Goal: Task Accomplishment & Management: Complete application form

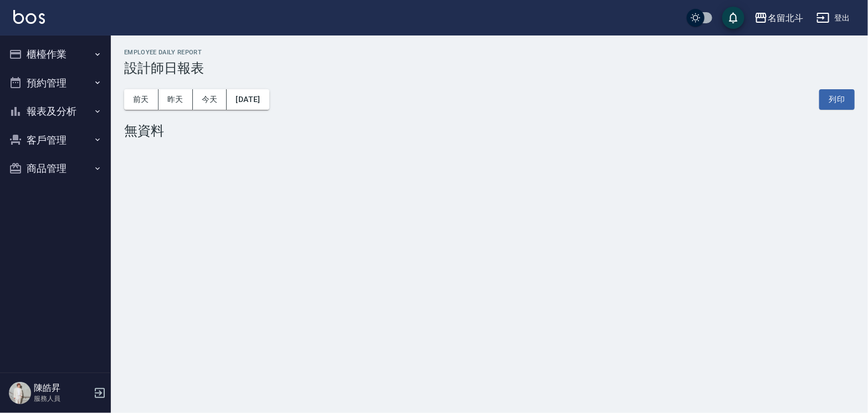
click at [55, 57] on button "櫃檯作業" at bounding box center [55, 54] width 102 height 29
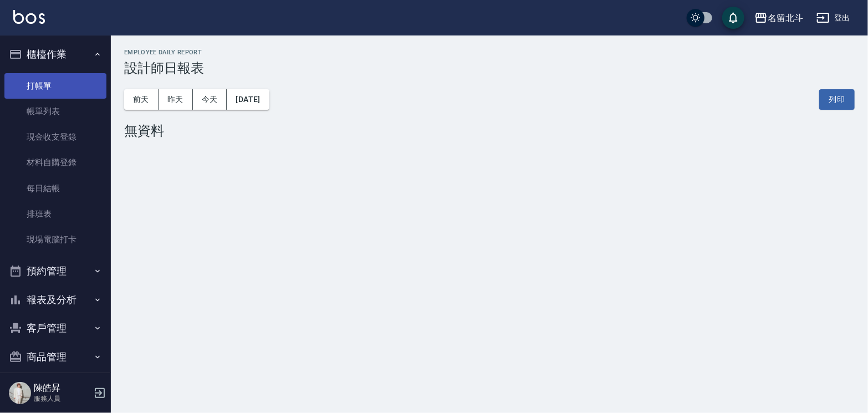
click at [62, 93] on link "打帳單" at bounding box center [55, 85] width 102 height 25
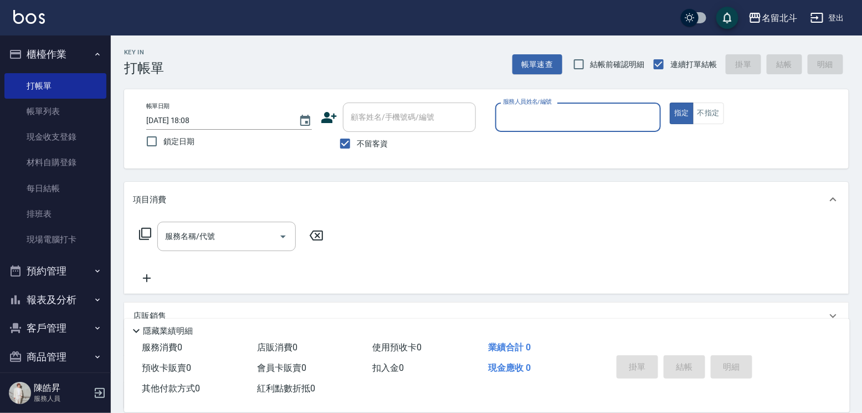
type input "ㄎ"
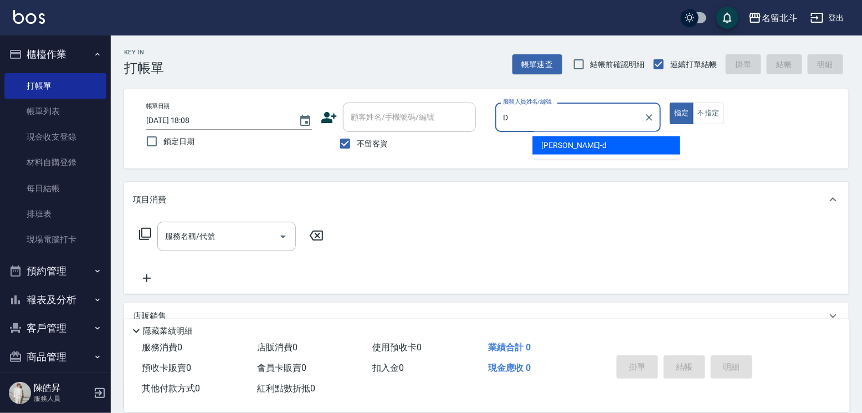
type input "[PERSON_NAME] -d"
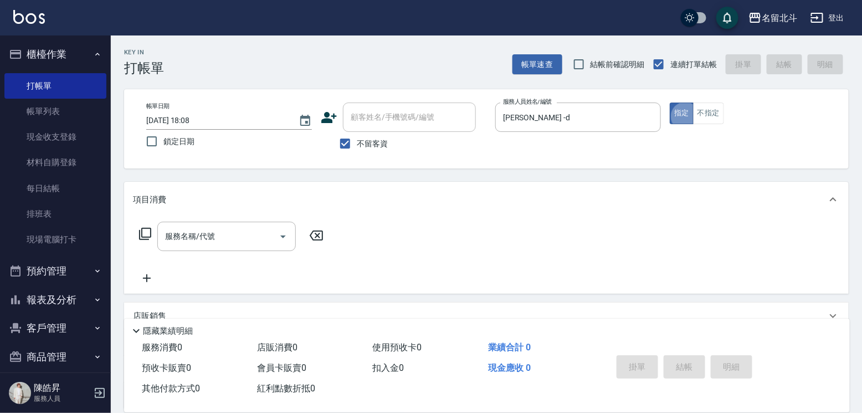
type button "true"
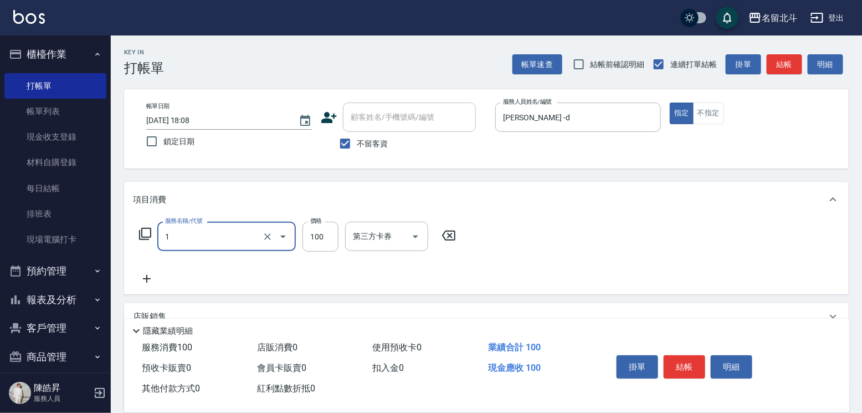
type input "剪髮(1)"
type input "250"
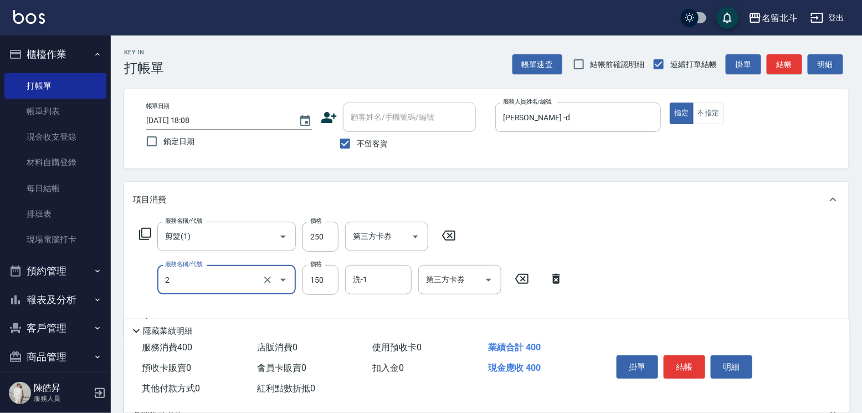
type input "一般洗髮(2)"
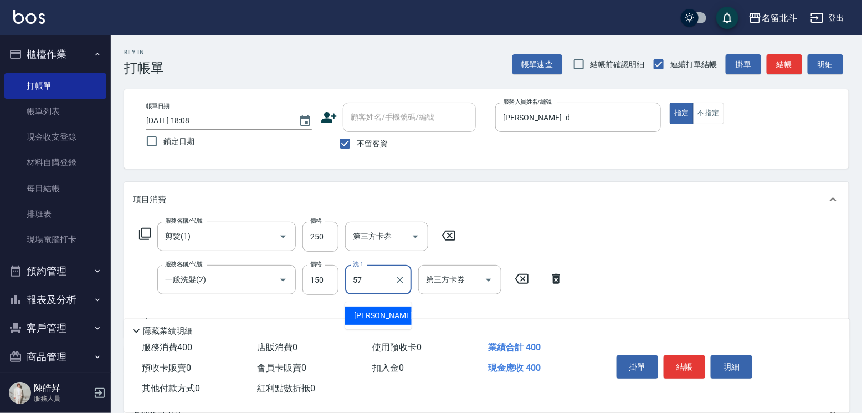
type input "[PERSON_NAME]-57"
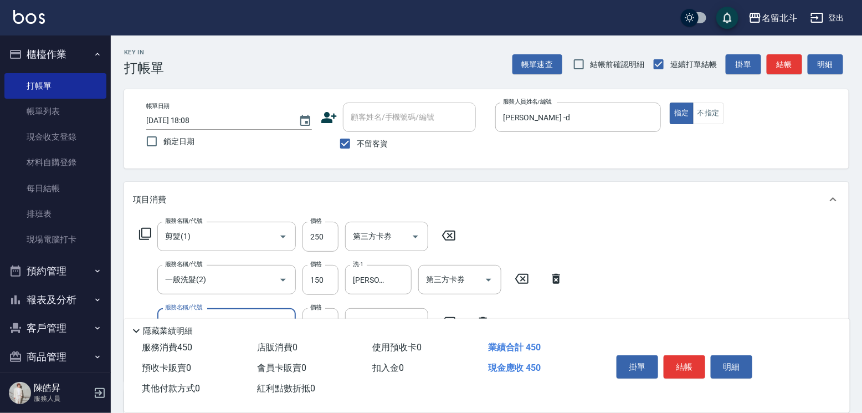
type input "精油(3)"
type input "[PERSON_NAME]-57"
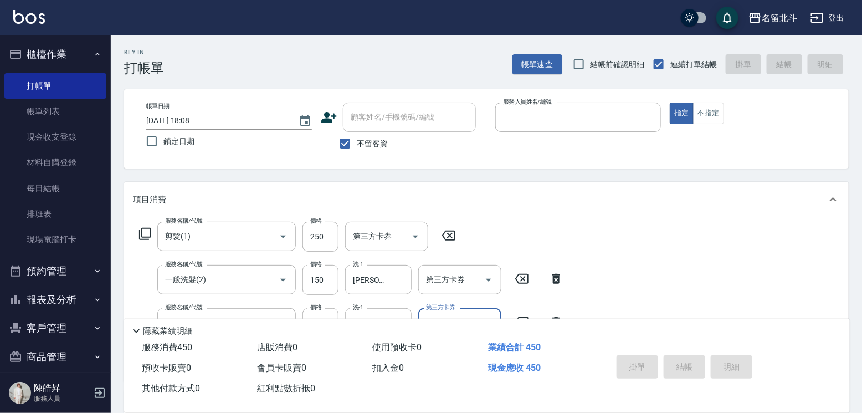
type input "[DATE] 18:09"
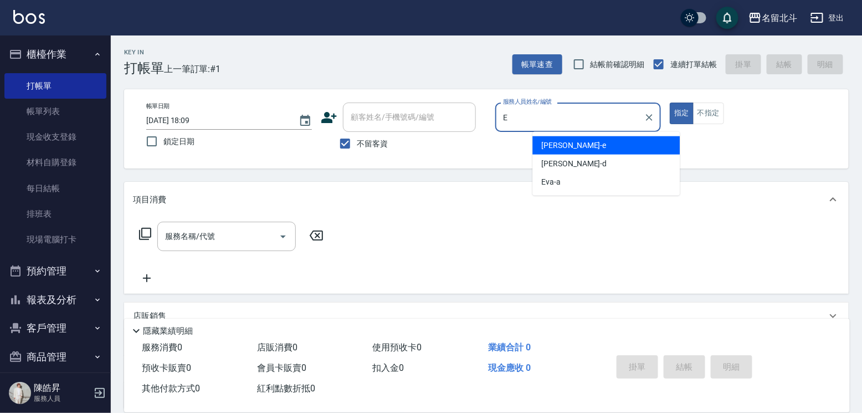
type input "[PERSON_NAME]-e"
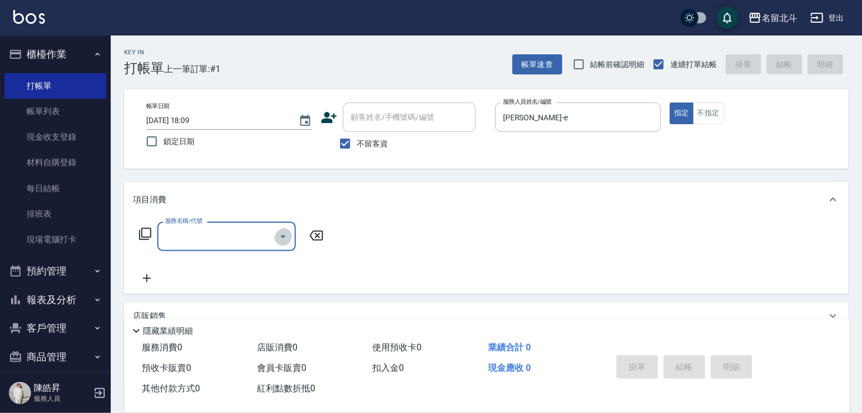
click at [282, 237] on icon "Open" at bounding box center [283, 236] width 13 height 13
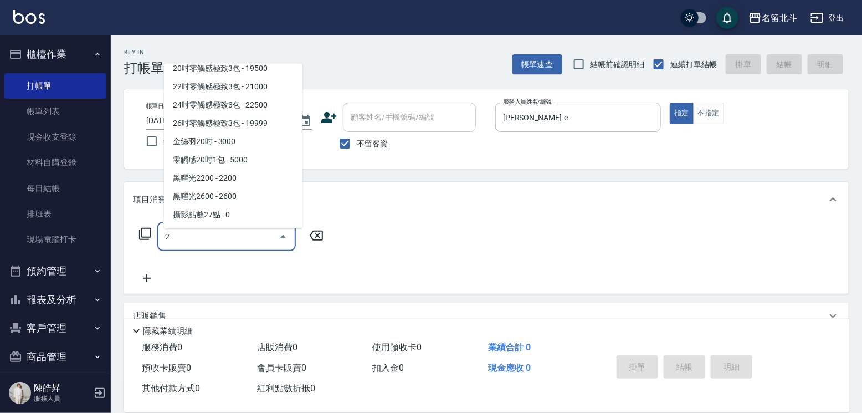
scroll to position [4, 0]
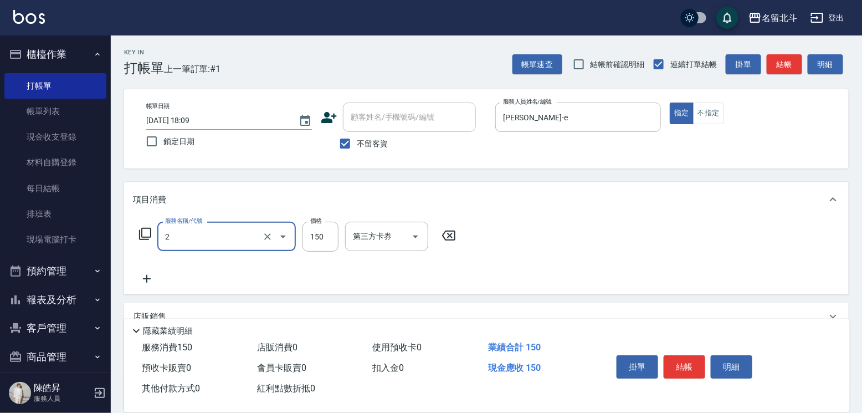
type input "一般洗髮(2)"
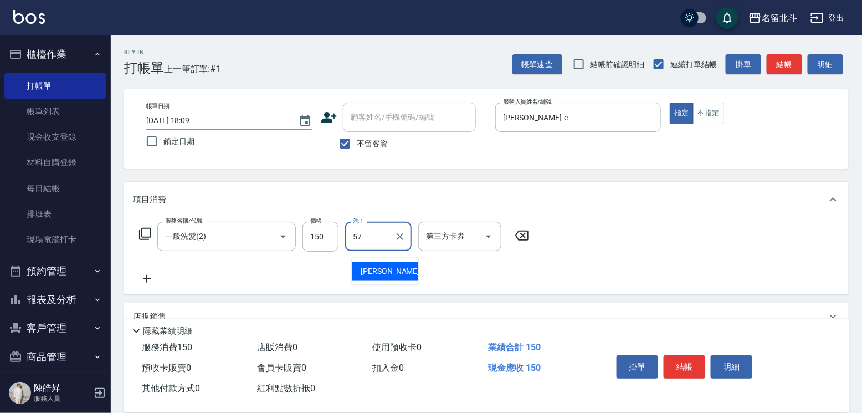
type input "[PERSON_NAME]-57"
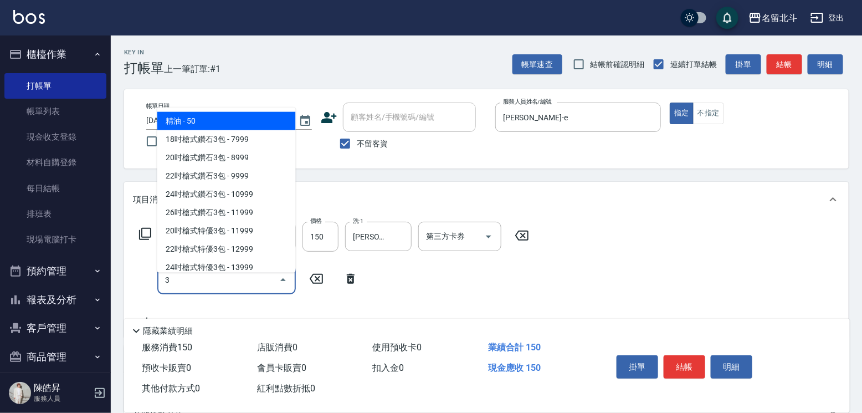
type input "精油(3)"
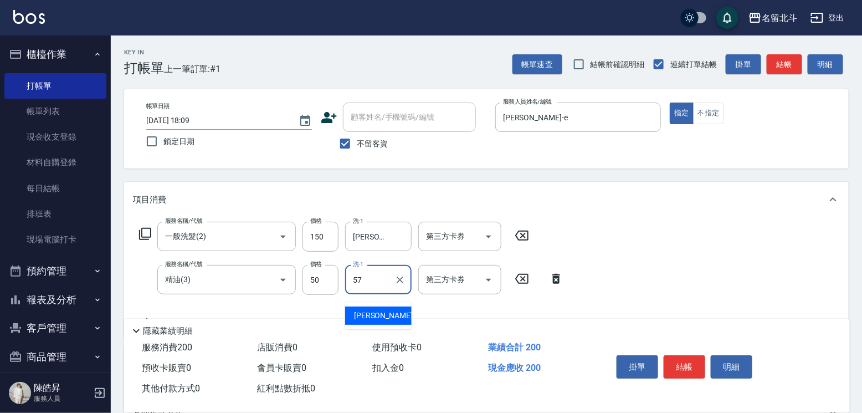
type input "[PERSON_NAME]-57"
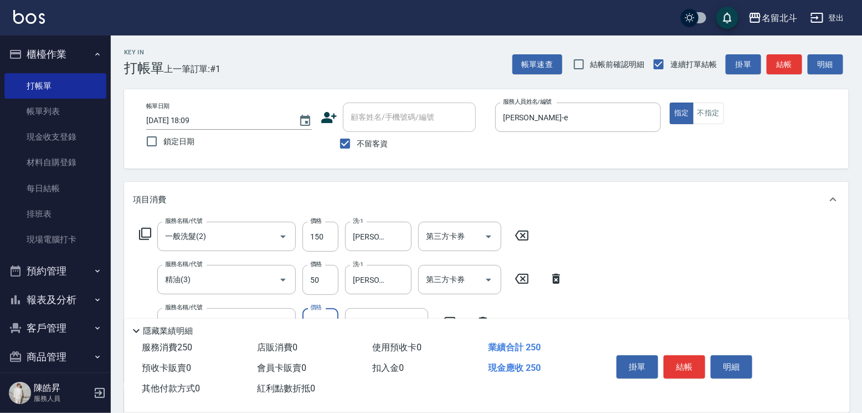
type input "瞬間保養(4)"
type input "[PERSON_NAME]-57"
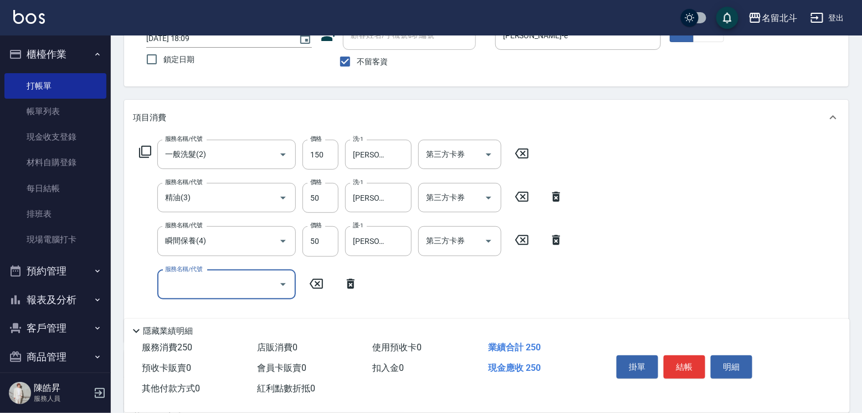
scroll to position [111, 0]
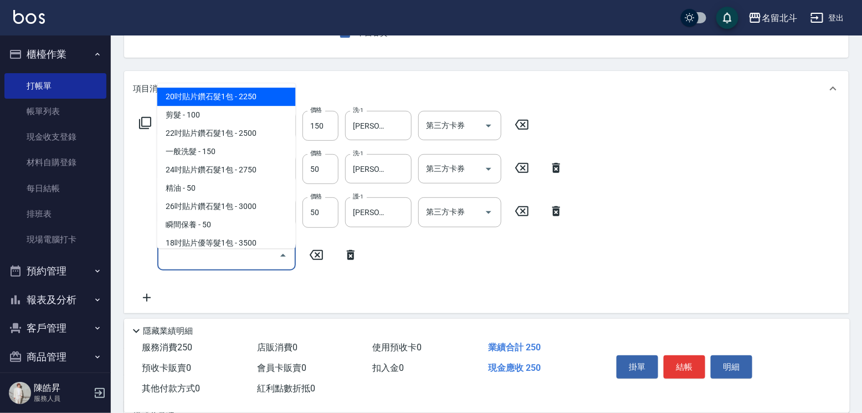
click at [248, 257] on input "服務名稱/代號" at bounding box center [218, 255] width 112 height 19
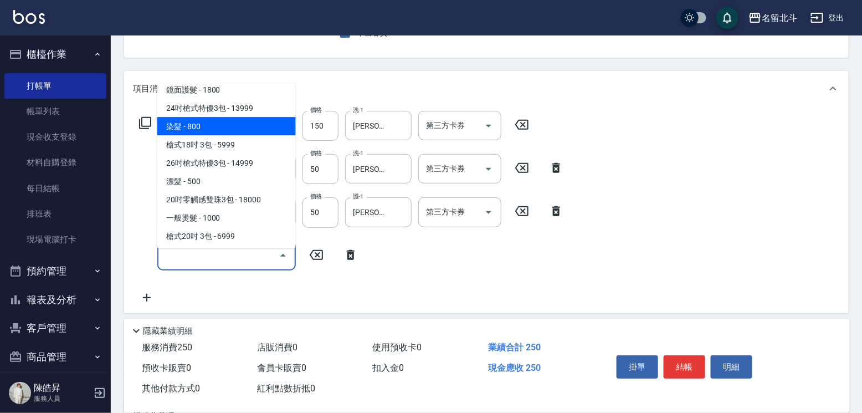
scroll to position [610, 0]
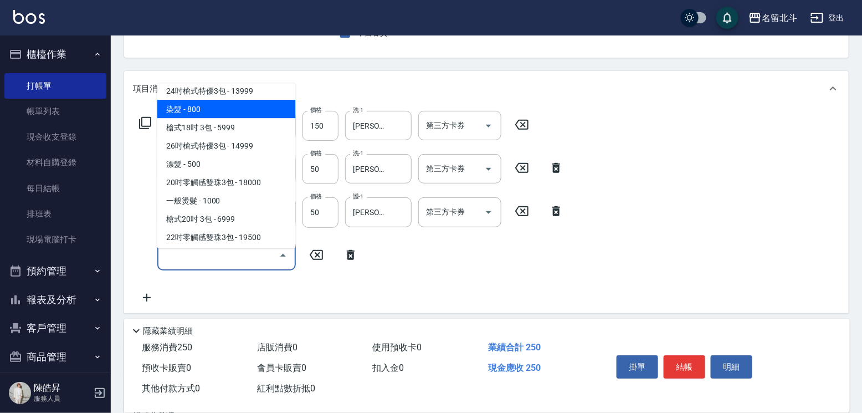
click at [201, 107] on span "染髮 - 800" at bounding box center [226, 109] width 139 height 18
type input "染髮(17)"
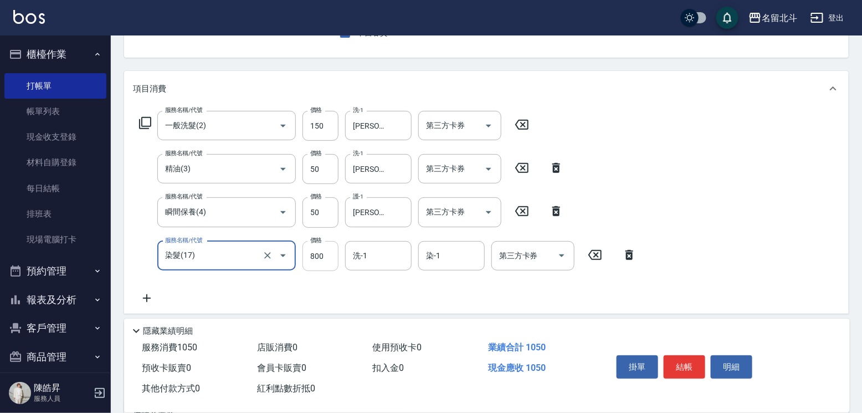
click at [326, 268] on input "800" at bounding box center [321, 256] width 36 height 30
type input "1549"
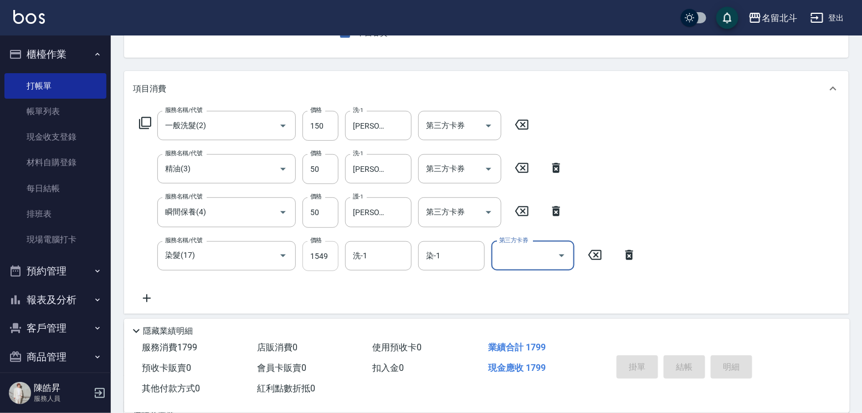
type input "[DATE] 18:10"
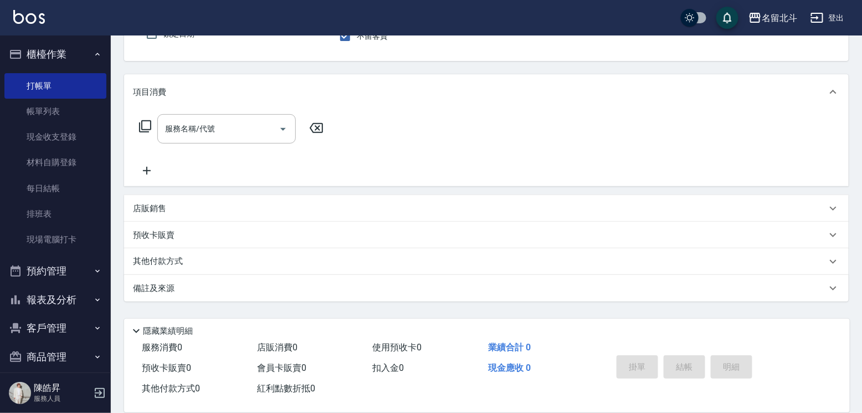
type input "[PERSON_NAME]-e"
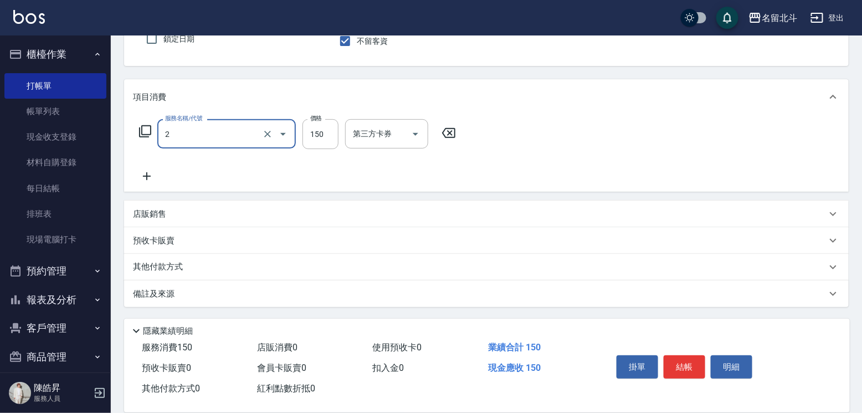
type input "一般洗髮(2)"
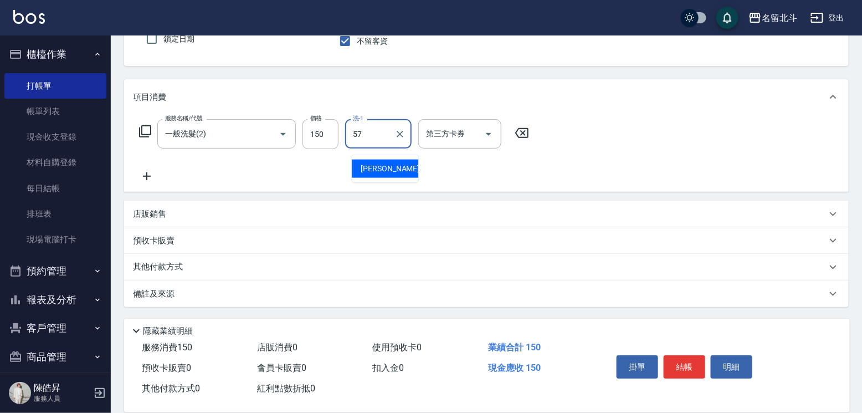
type input "[PERSON_NAME]-57"
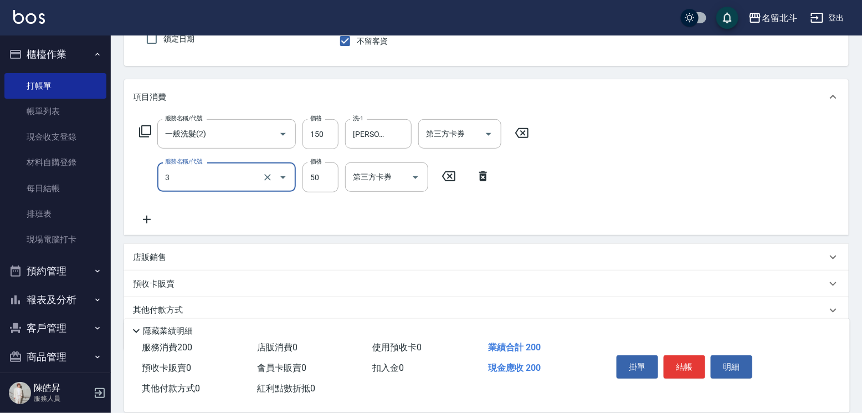
type input "精油(3)"
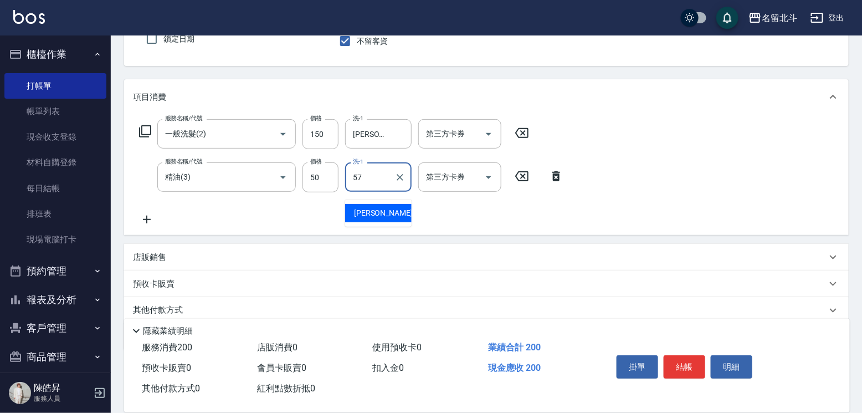
type input "[PERSON_NAME]-57"
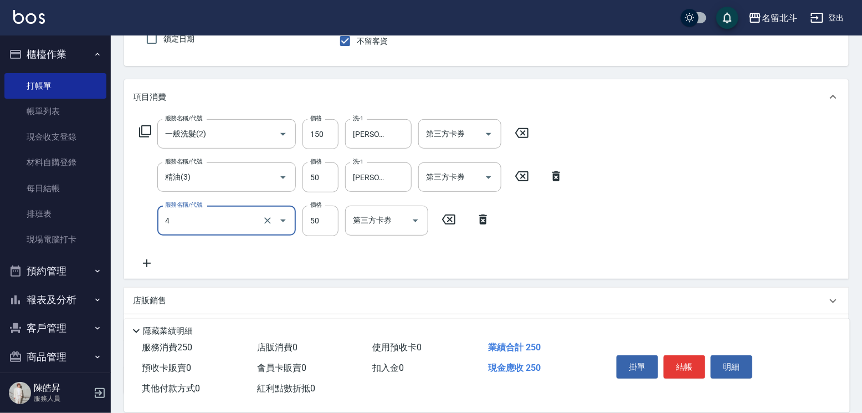
type input "瞬間保養(4)"
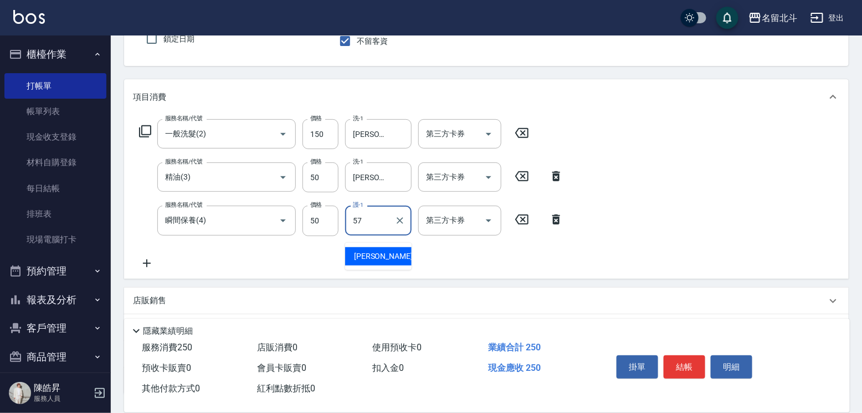
type input "[PERSON_NAME]-57"
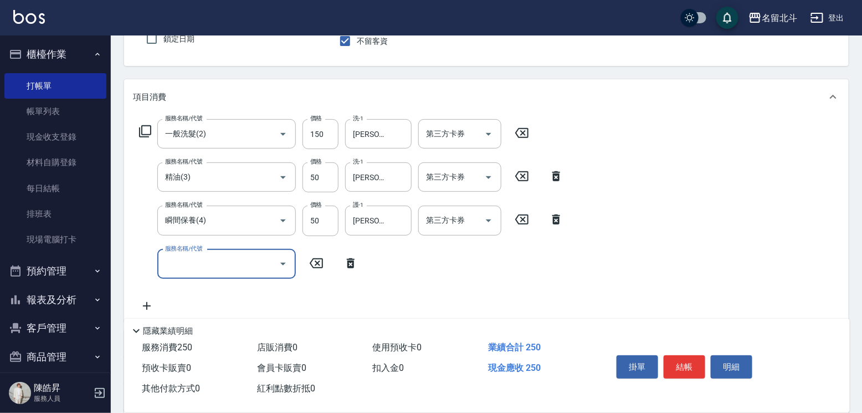
click at [252, 265] on input "服務名稱/代號" at bounding box center [218, 263] width 112 height 19
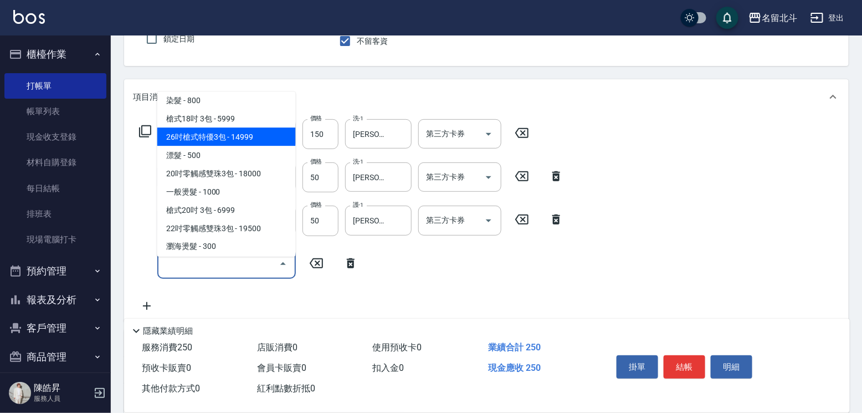
scroll to position [610, 0]
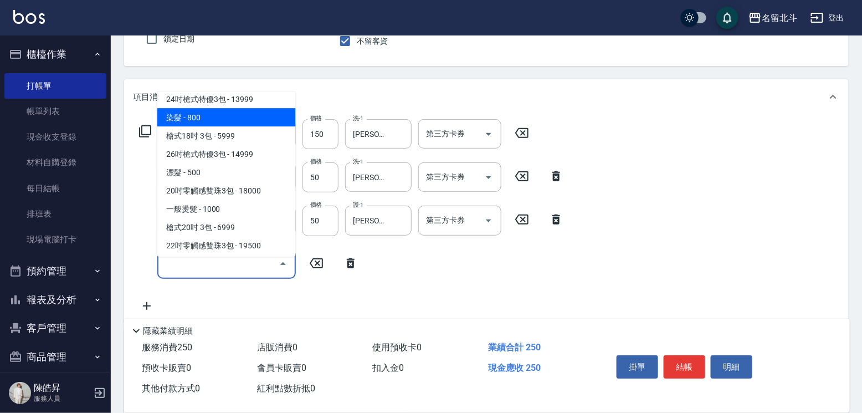
click at [200, 114] on span "染髮 - 800" at bounding box center [226, 117] width 139 height 18
type input "染髮(17)"
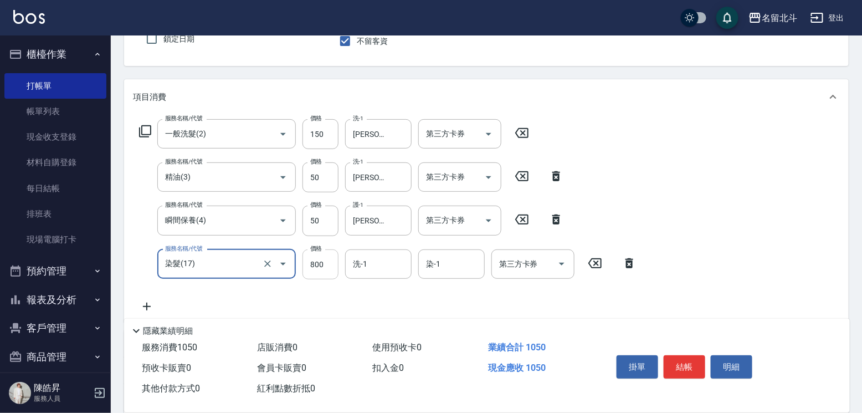
click at [324, 279] on input "800" at bounding box center [321, 264] width 36 height 30
type input "1149"
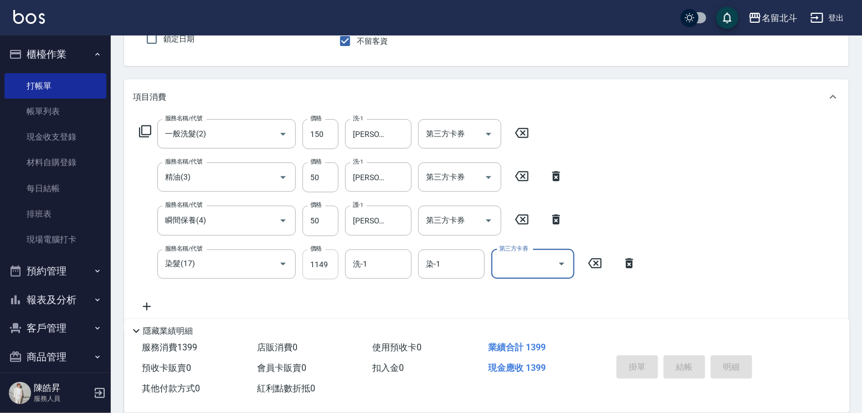
type input "[DATE] 18:11"
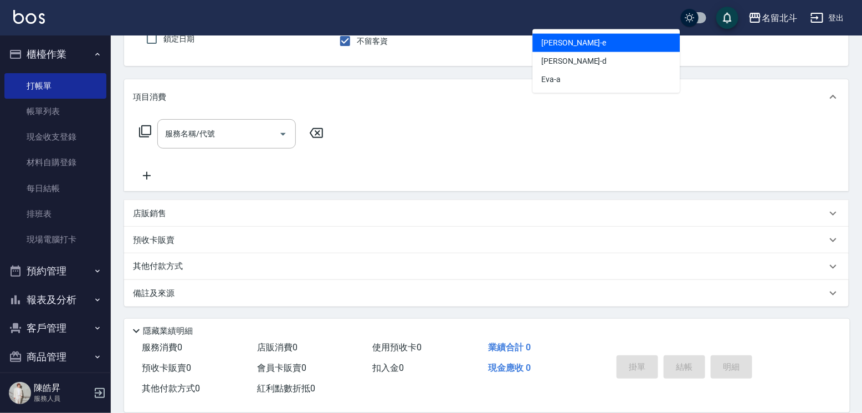
type input "[PERSON_NAME]-e"
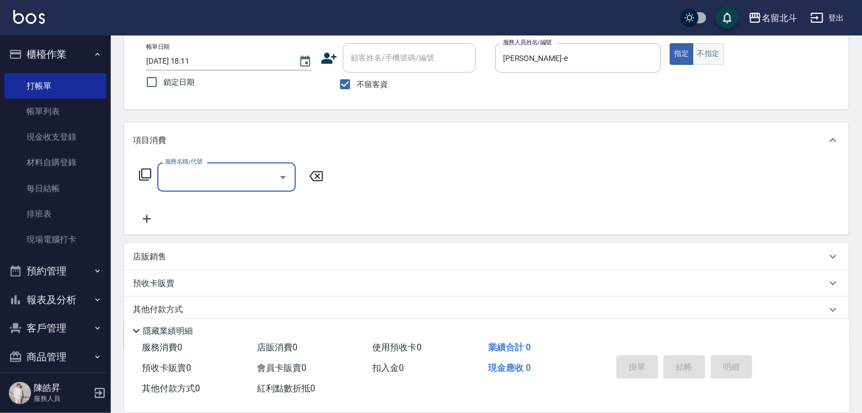
scroll to position [47, 0]
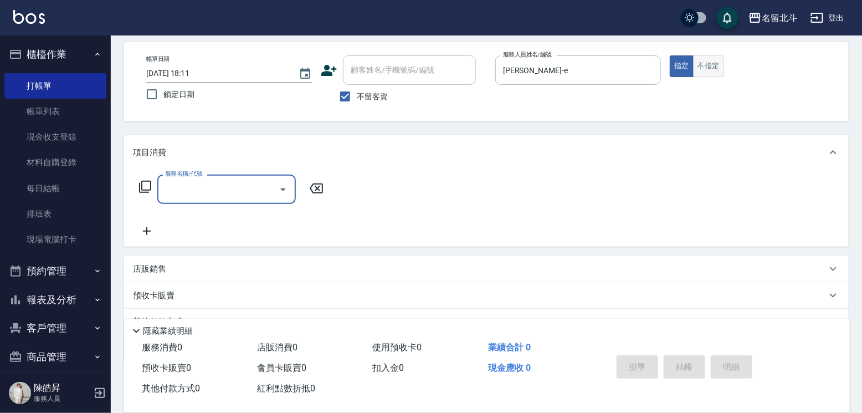
click at [724, 70] on button "不指定" at bounding box center [708, 66] width 31 height 22
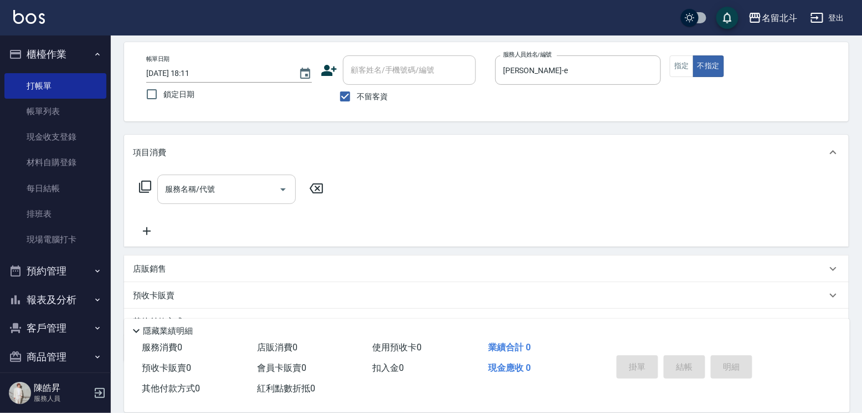
drag, startPoint x: 176, startPoint y: 199, endPoint x: 180, endPoint y: 192, distance: 8.0
click at [176, 198] on input "服務名稱/代號" at bounding box center [218, 189] width 112 height 19
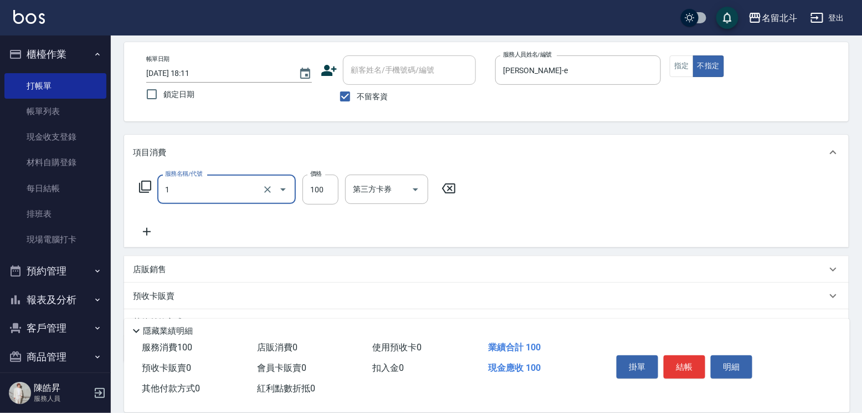
type input "剪髮(1)"
type input "168"
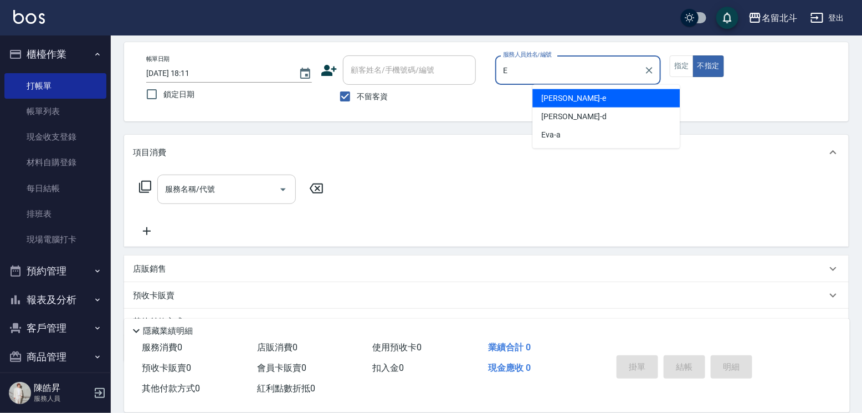
type input "[PERSON_NAME]-e"
type button "false"
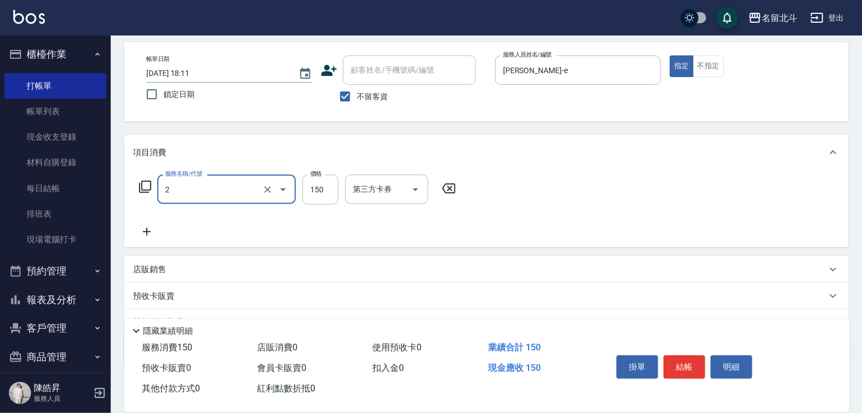
type input "一般洗髮(2)"
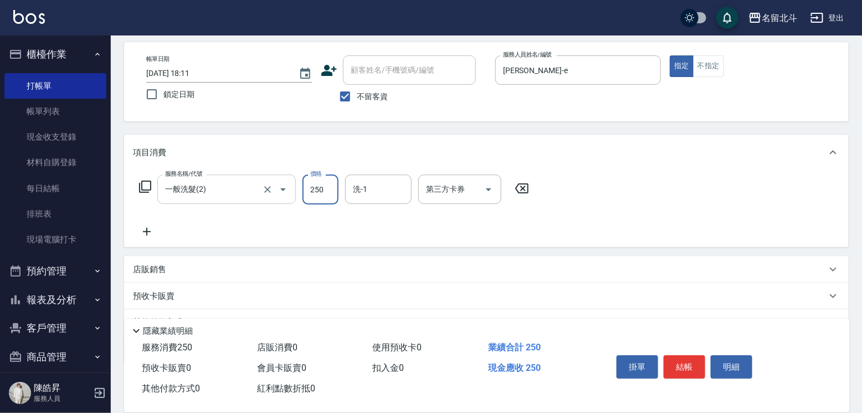
type input "250"
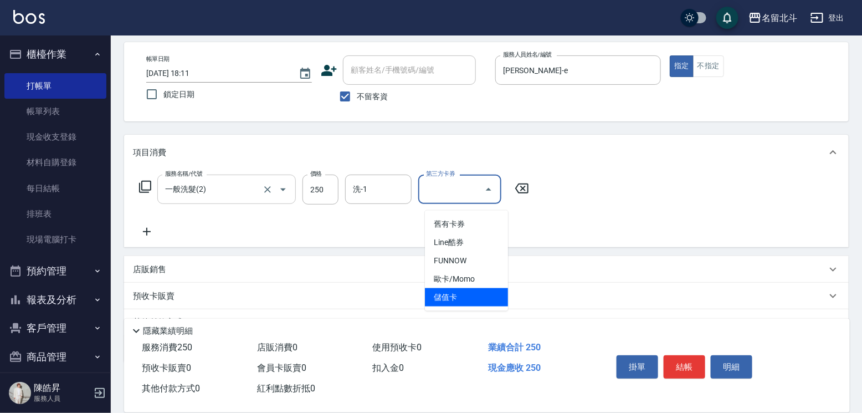
type input "儲值卡"
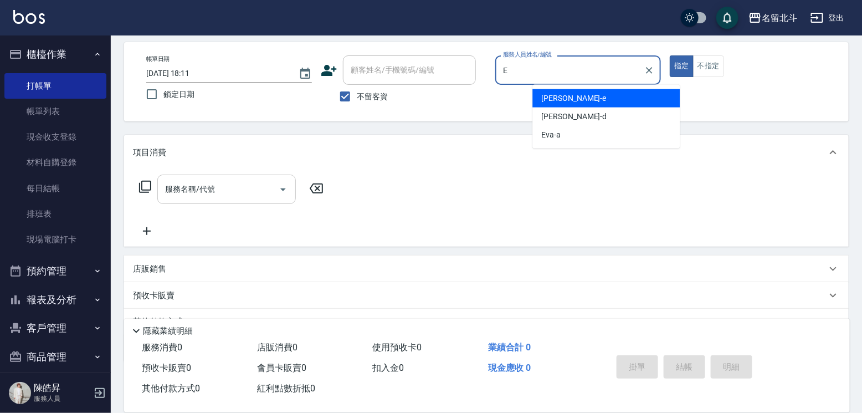
type input "[PERSON_NAME]-e"
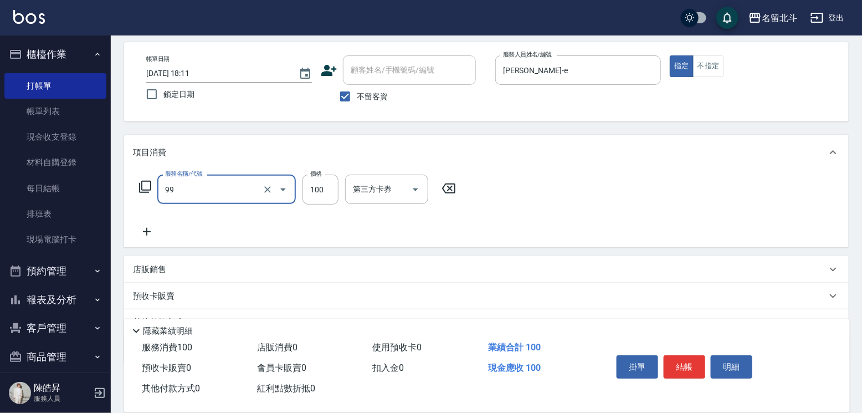
type input "VIP儲值(99)"
type input "2500"
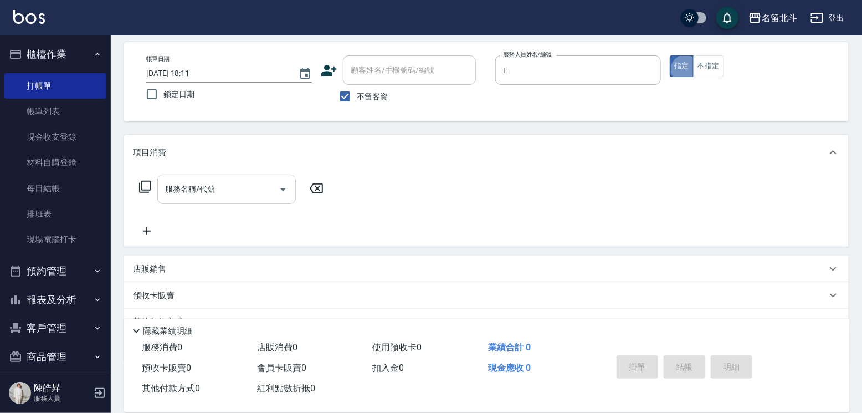
type input "[PERSON_NAME]-e"
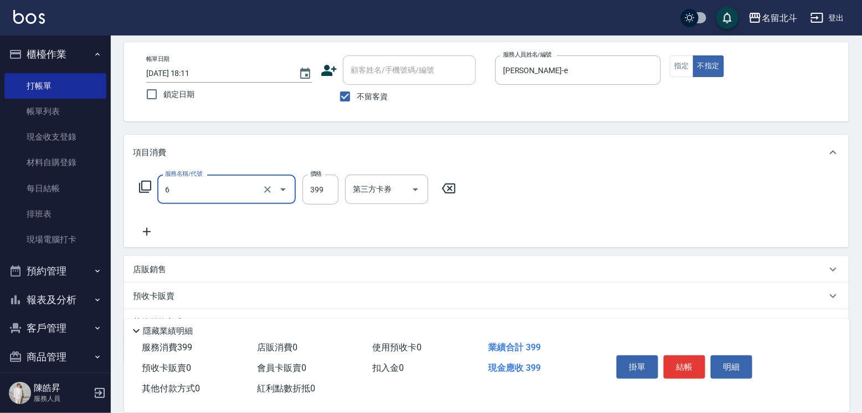
type input "海鹽SPA(6)"
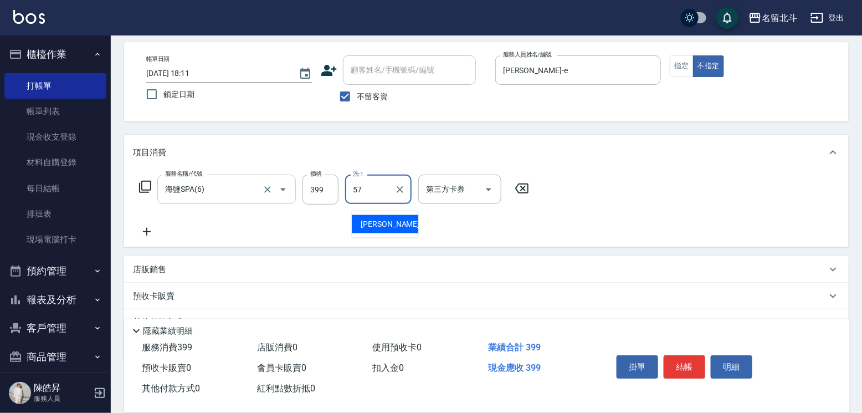
type input "[PERSON_NAME]-57"
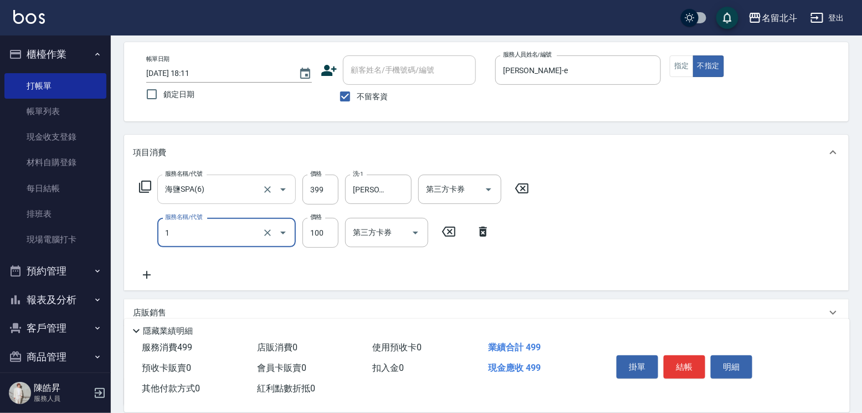
type input "剪髮(1)"
type input "150"
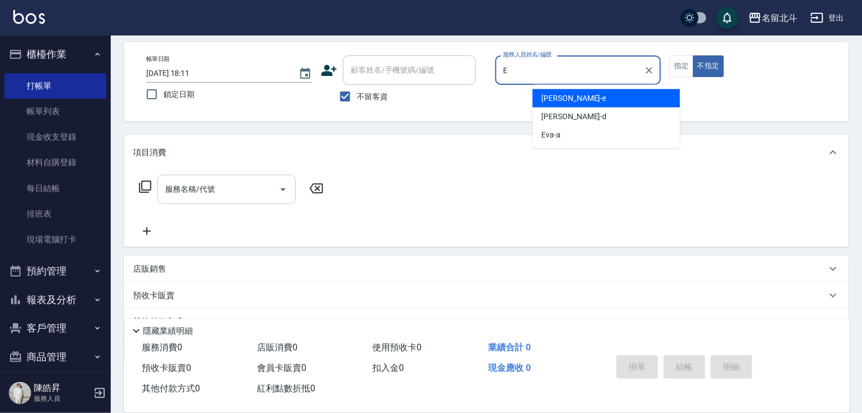
type input "[PERSON_NAME]-e"
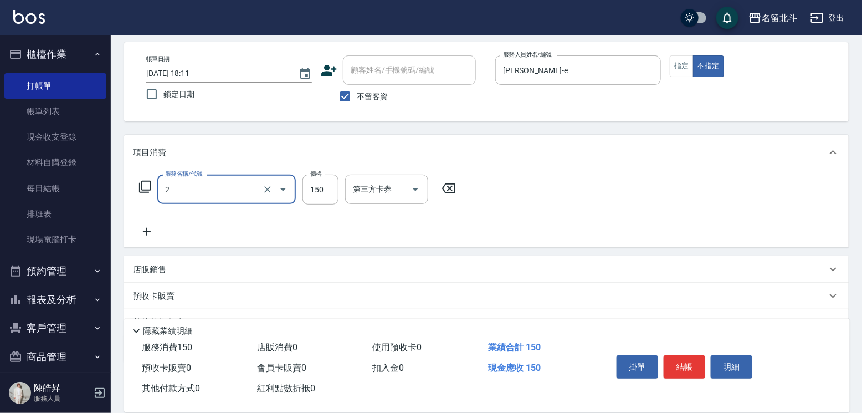
type input "一般洗髮(2)"
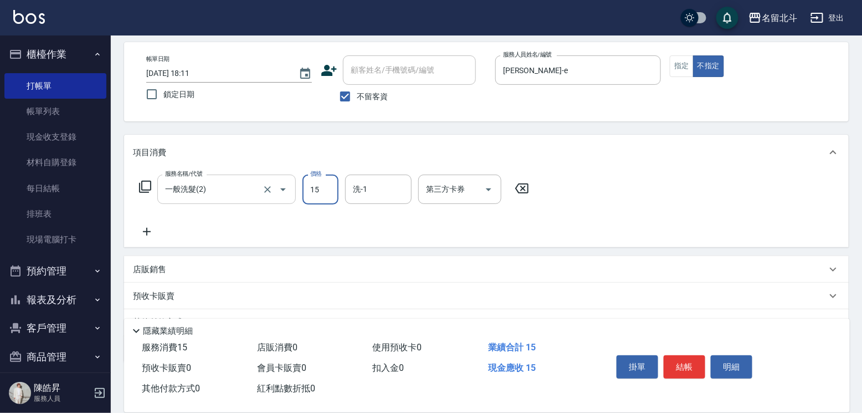
type input "150"
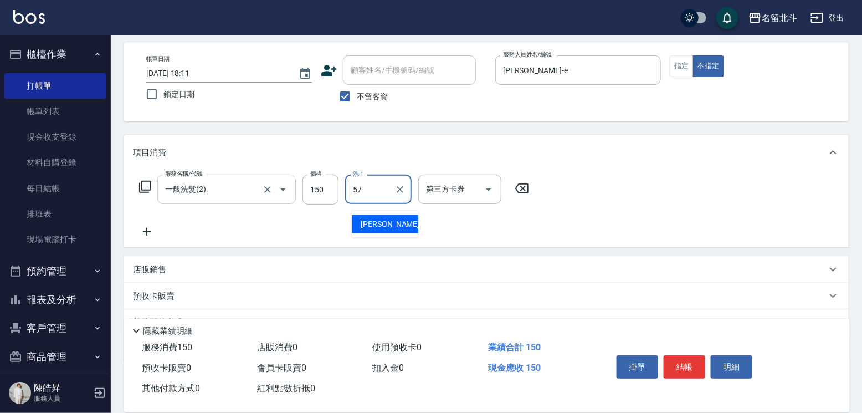
type input "[PERSON_NAME]-57"
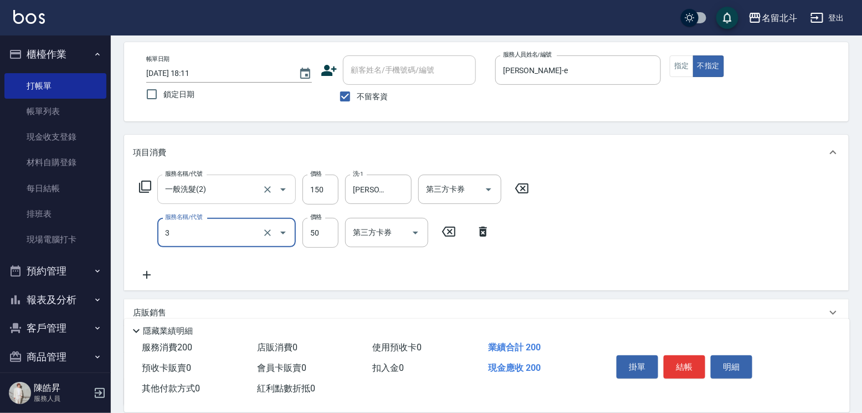
type input "精油(3)"
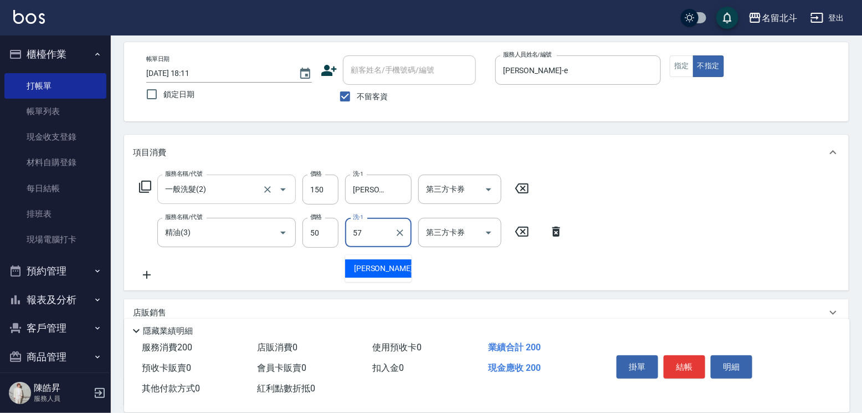
type input "[PERSON_NAME]-57"
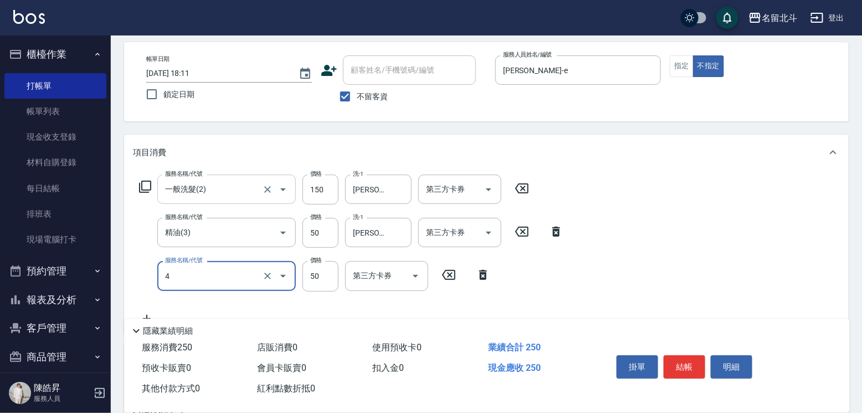
type input "瞬間保養(4)"
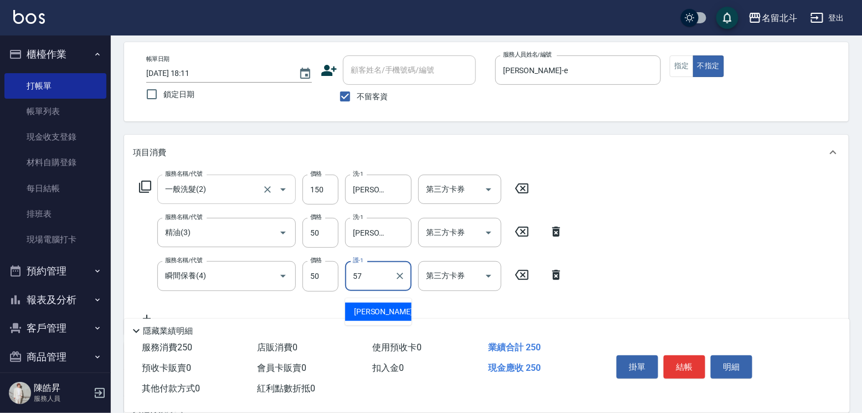
type input "[PERSON_NAME]-57"
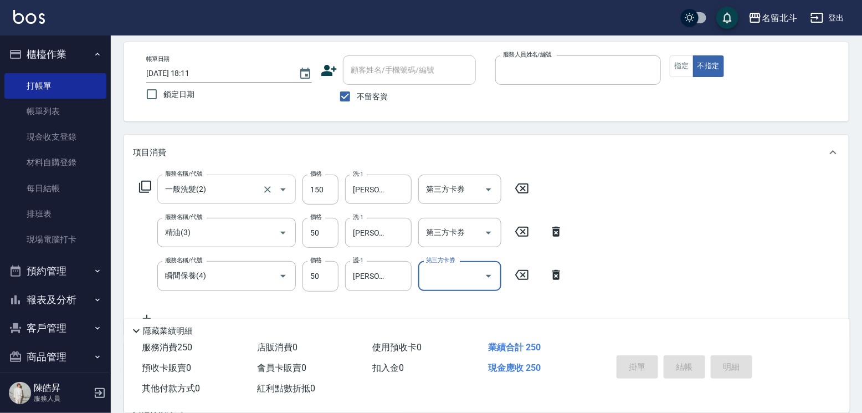
type input "[DATE] 18:12"
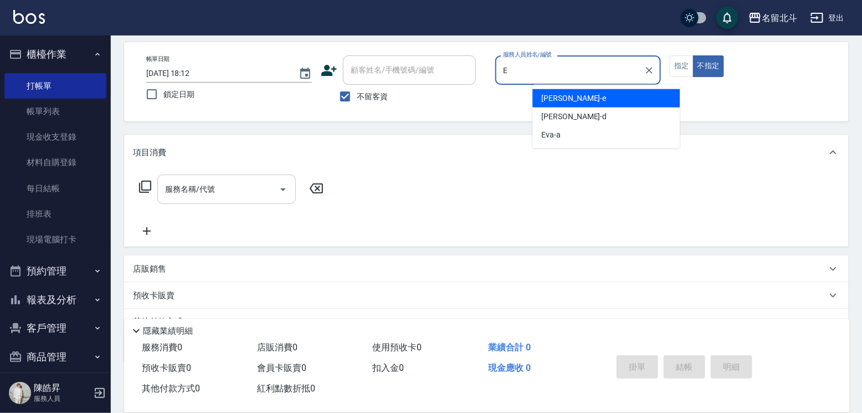
type input "[PERSON_NAME]-e"
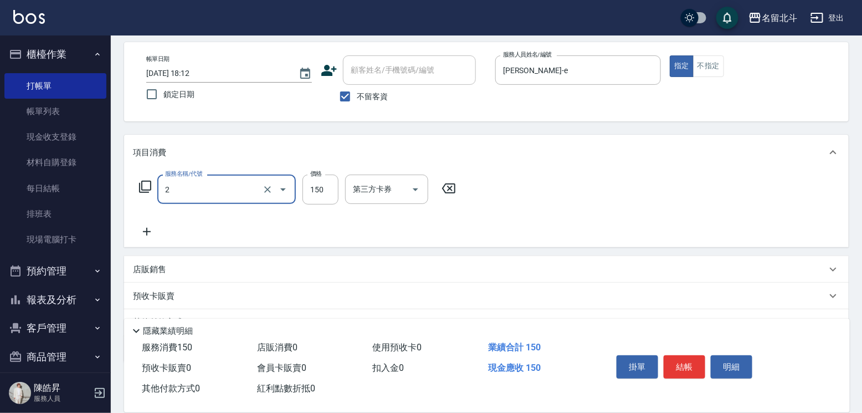
type input "一般洗髮(2)"
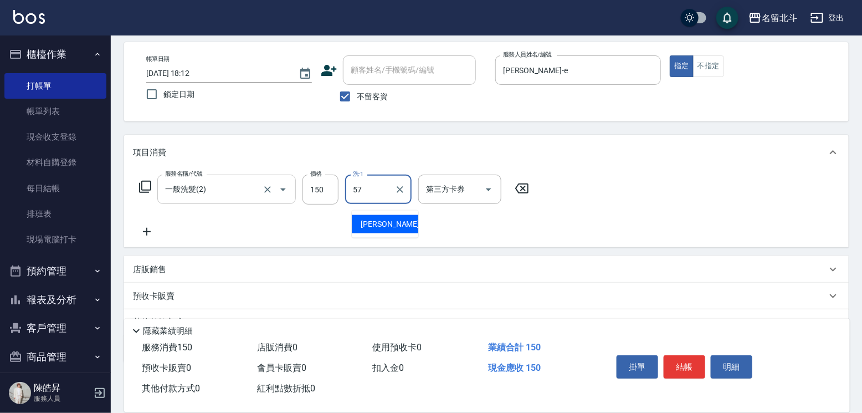
type input "[PERSON_NAME]-57"
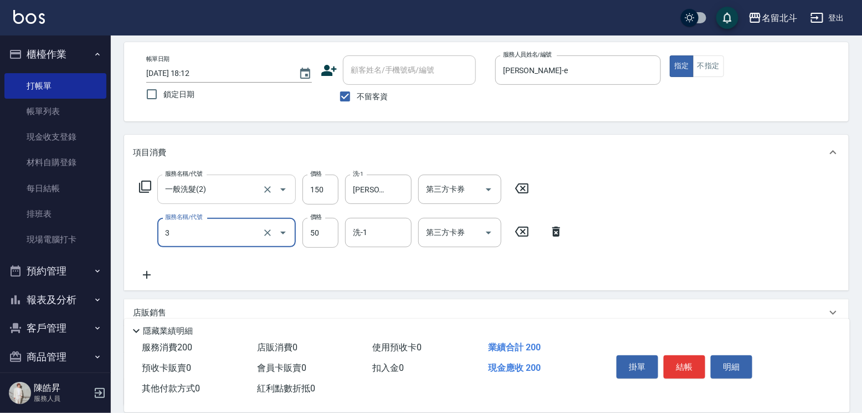
type input "精油(3)"
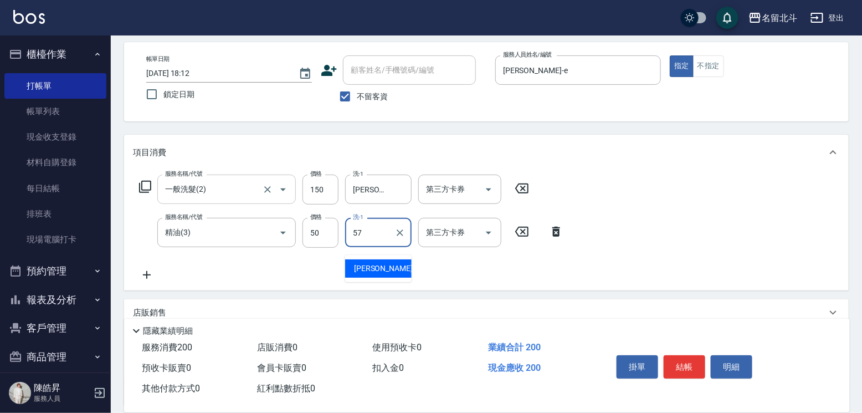
type input "[PERSON_NAME]-57"
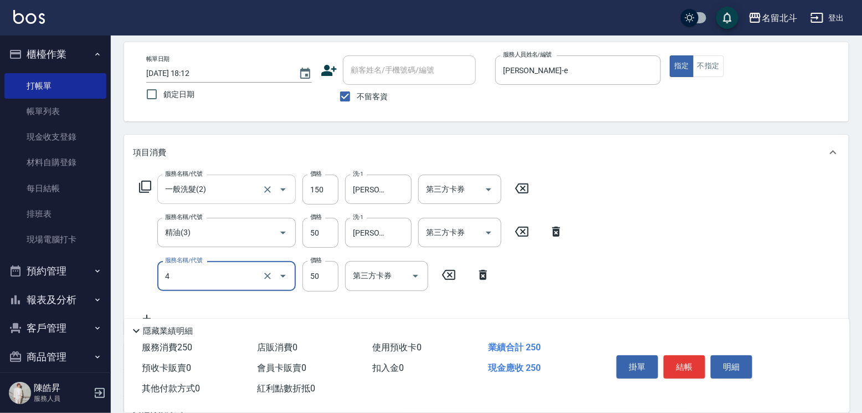
type input "瞬間保養(4)"
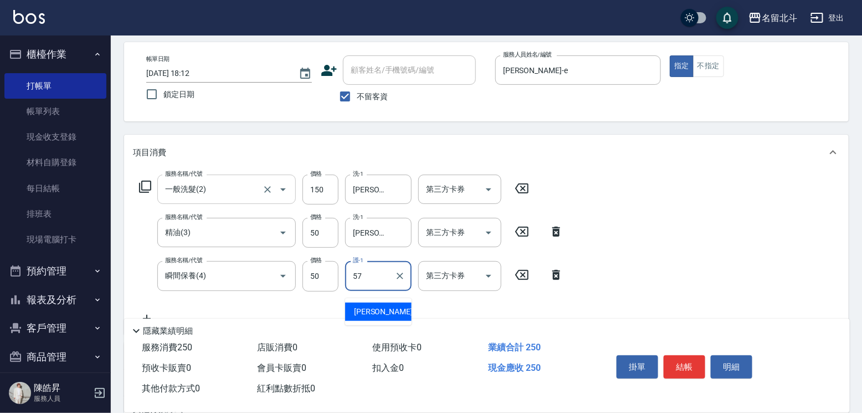
type input "[PERSON_NAME]-57"
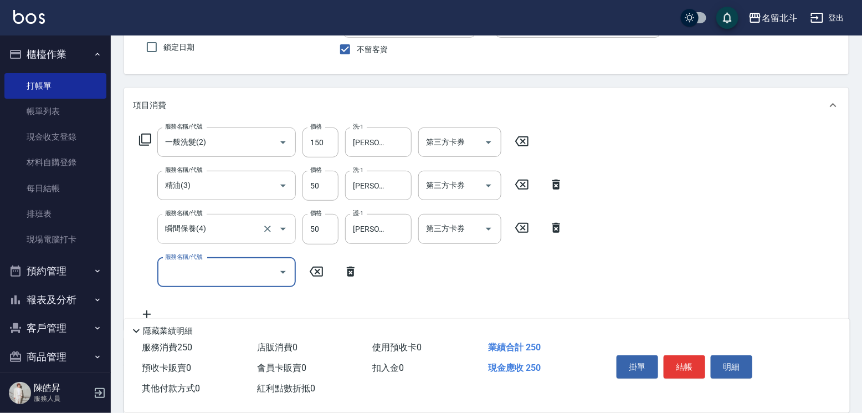
scroll to position [158, 0]
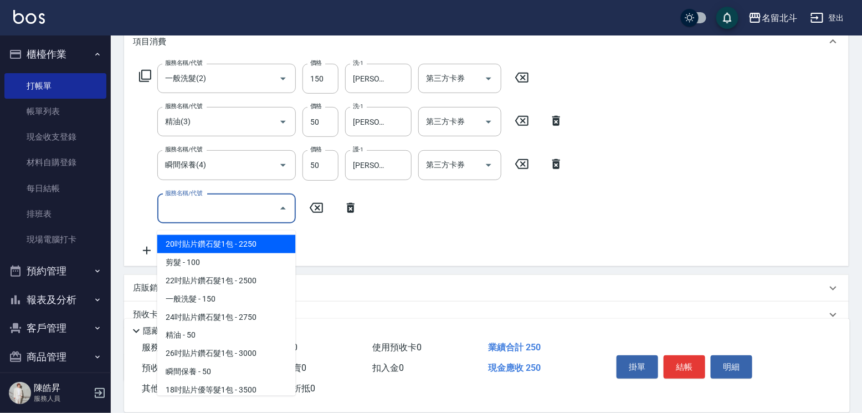
click at [218, 206] on input "服務名稱/代號" at bounding box center [218, 208] width 112 height 19
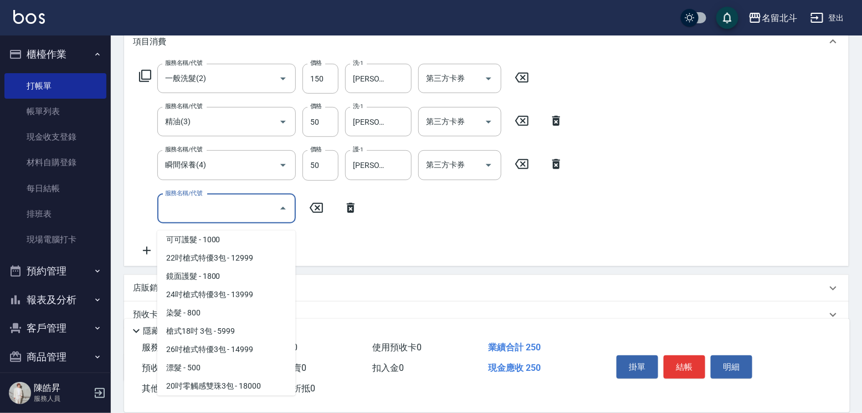
scroll to position [610, 0]
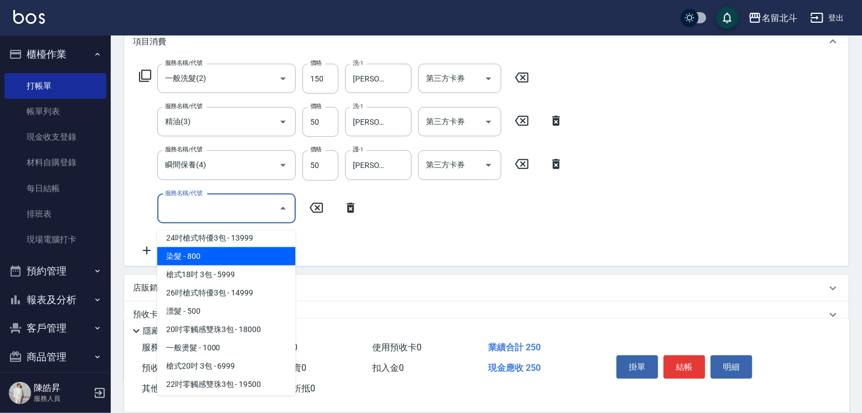
click at [203, 257] on span "染髮 - 800" at bounding box center [226, 256] width 139 height 18
type input "染髮(17)"
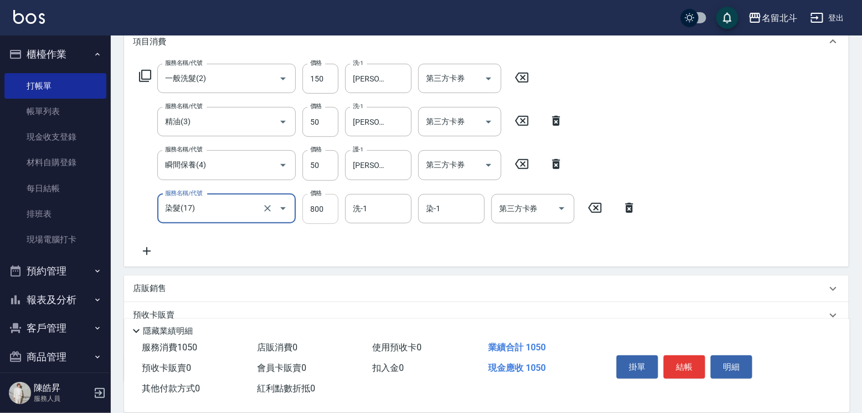
click at [324, 221] on input "800" at bounding box center [321, 209] width 36 height 30
type input "1549"
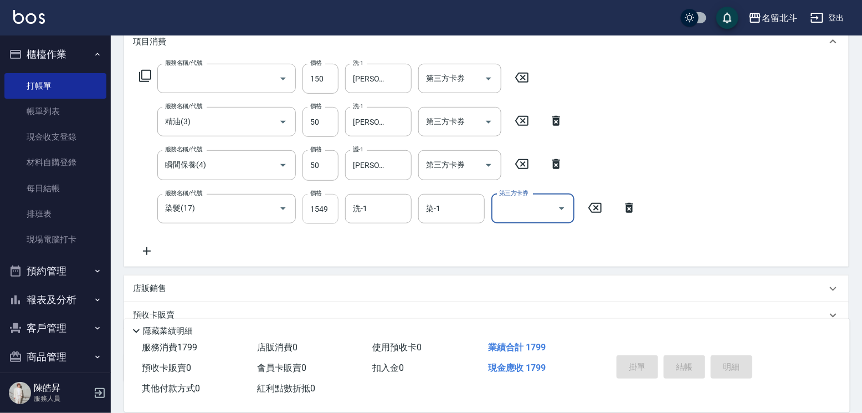
scroll to position [0, 0]
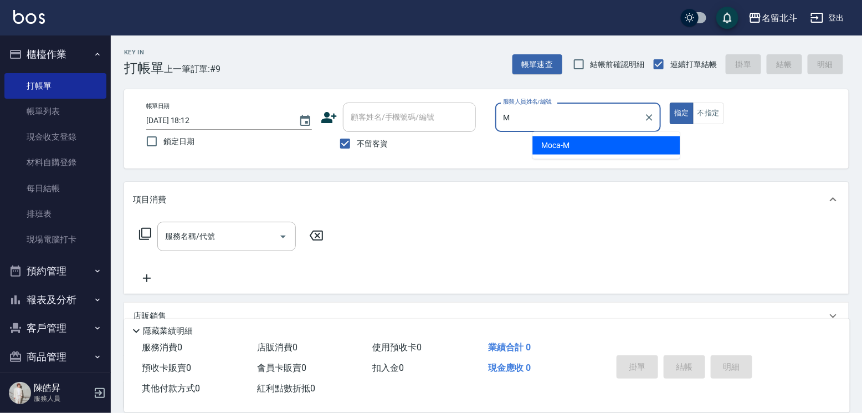
type input "Moca-M"
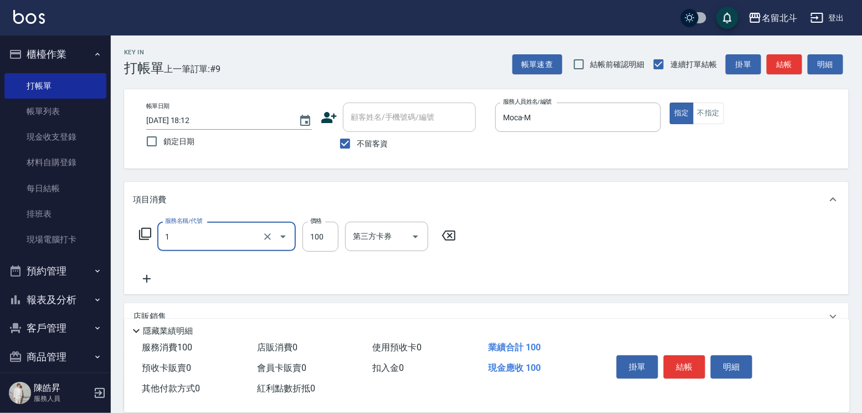
type input "剪髮(1)"
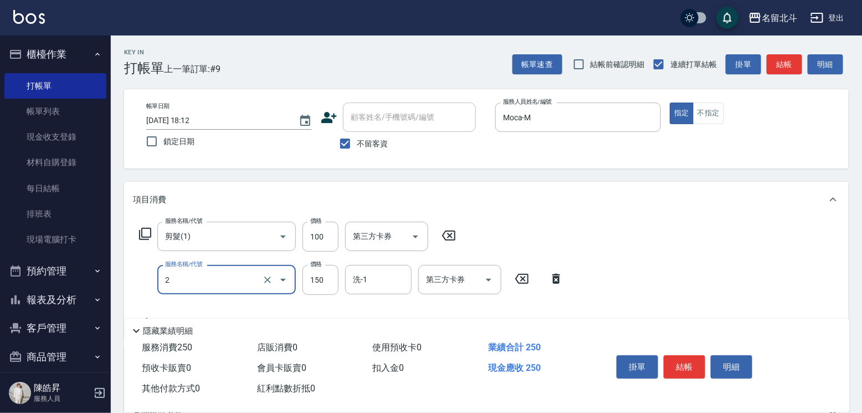
type input "一般洗髮(2)"
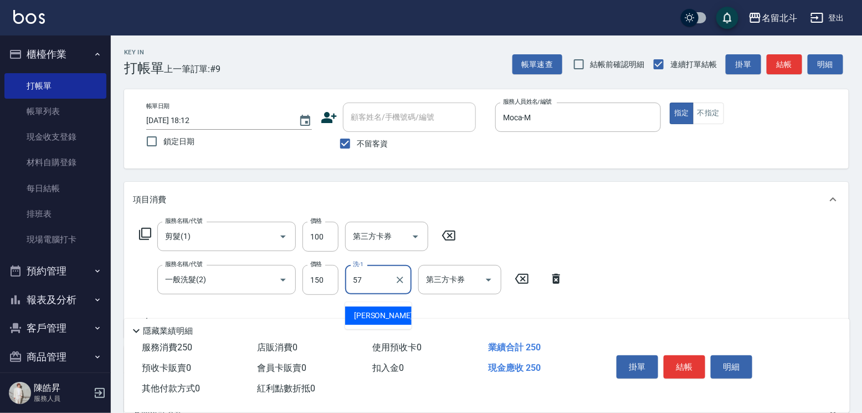
type input "[PERSON_NAME]-57"
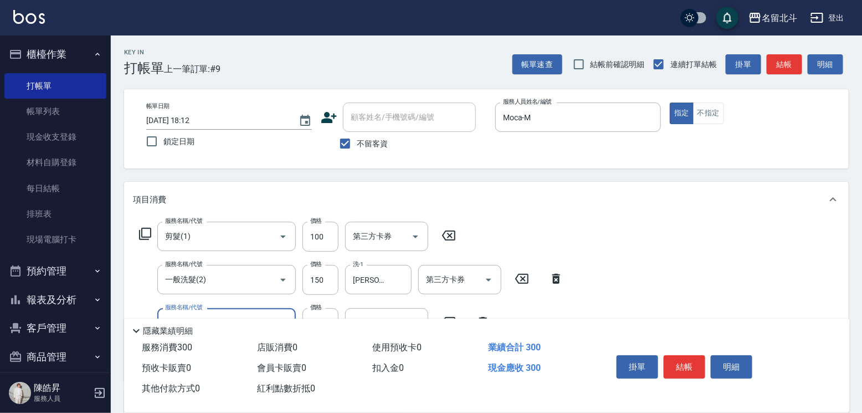
type input "精油(3)"
type input "[PERSON_NAME]-57"
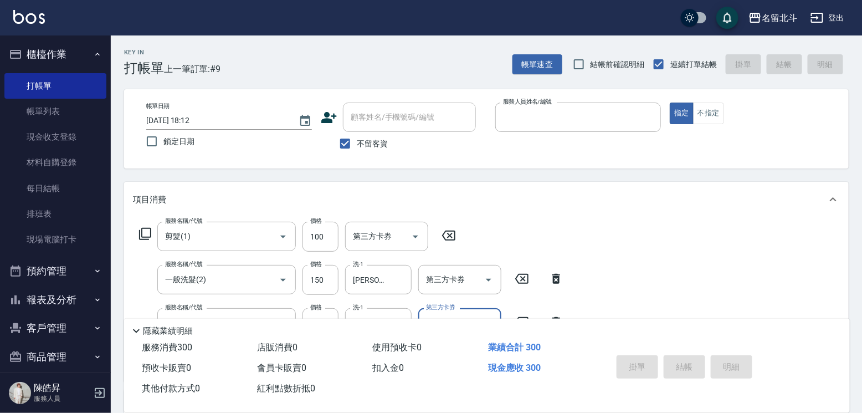
type input "[DATE] 18:13"
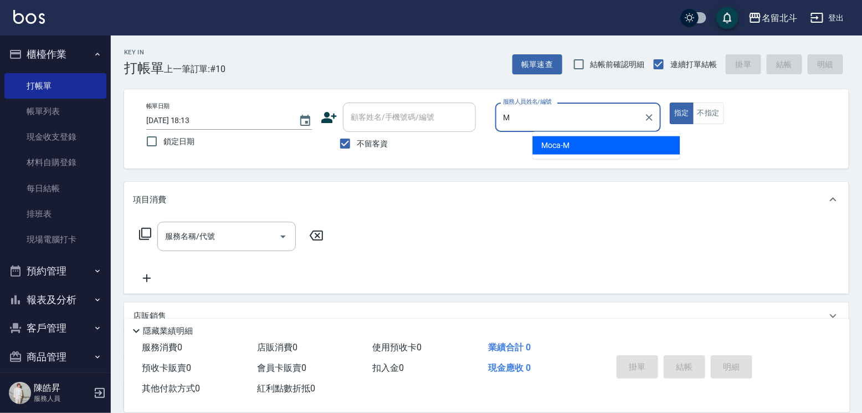
type input "Moca-M"
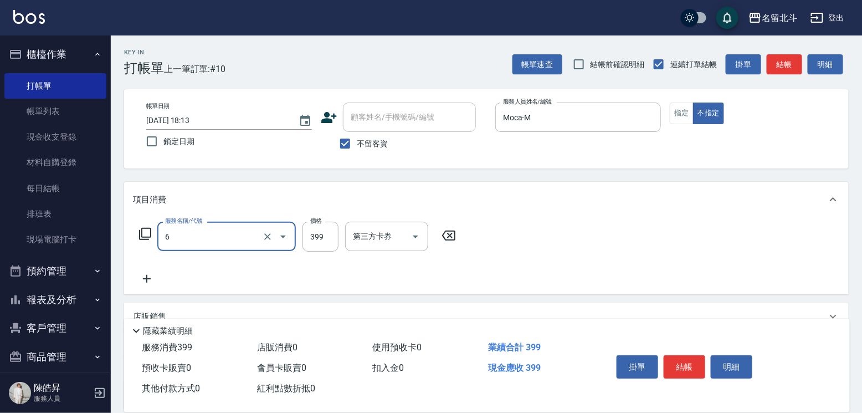
type input "海鹽SPA(6)"
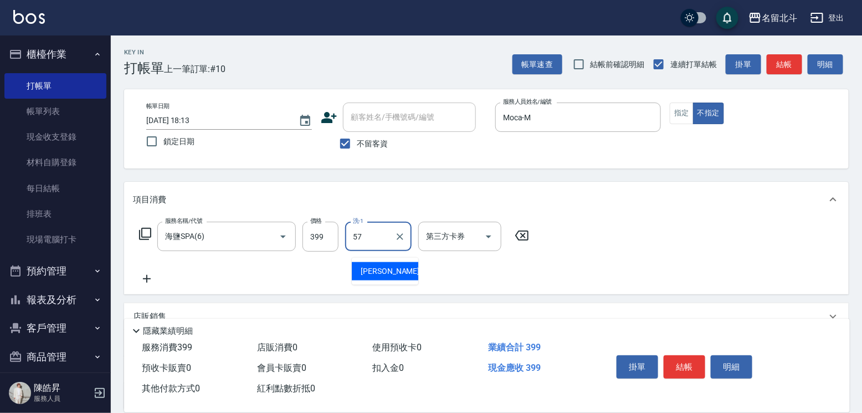
type input "[PERSON_NAME]-57"
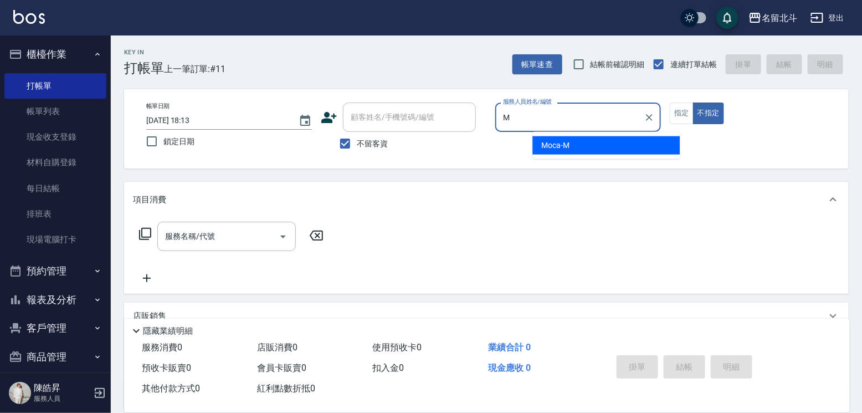
type input "Moca-M"
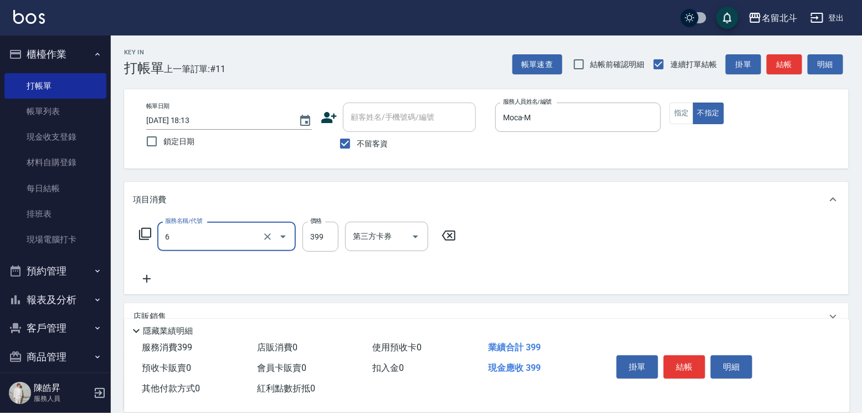
type input "海鹽SPA(6)"
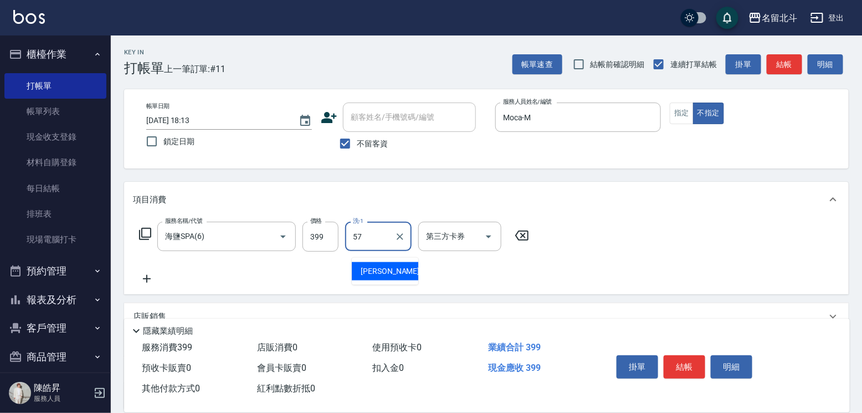
type input "[PERSON_NAME]-57"
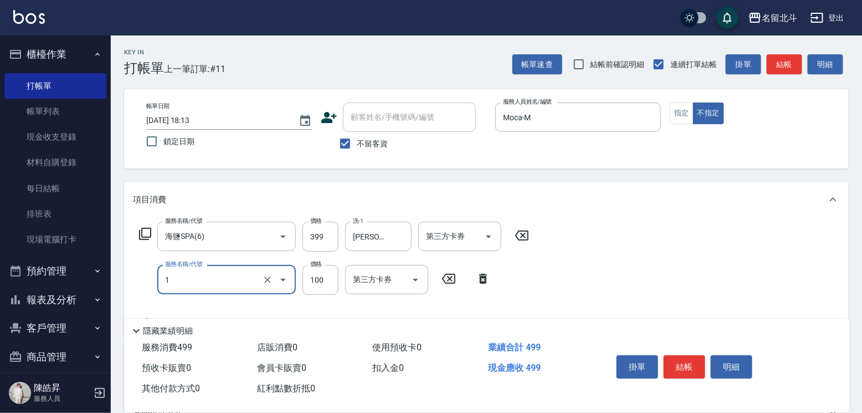
type input "剪髮(1)"
type input "150"
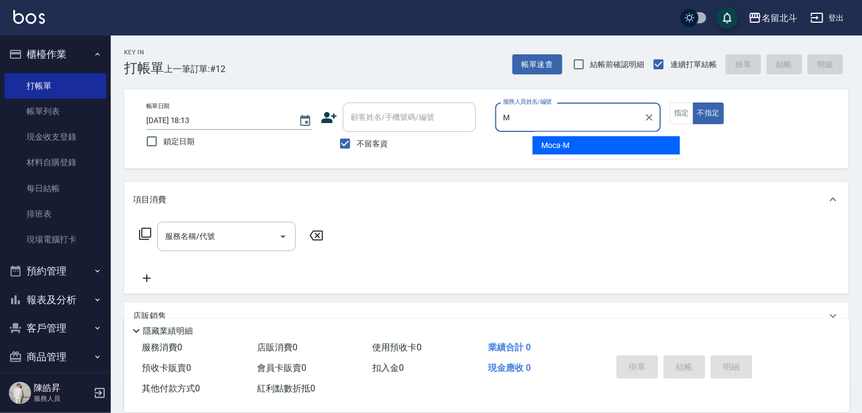
type input "Moca-M"
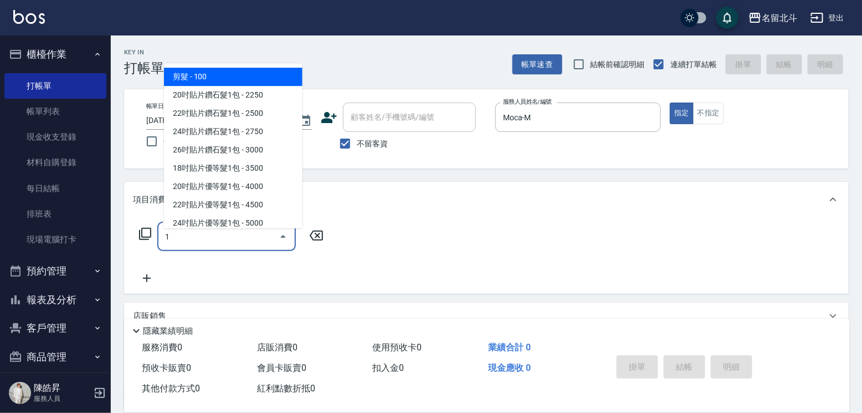
type input "剪髮(1)"
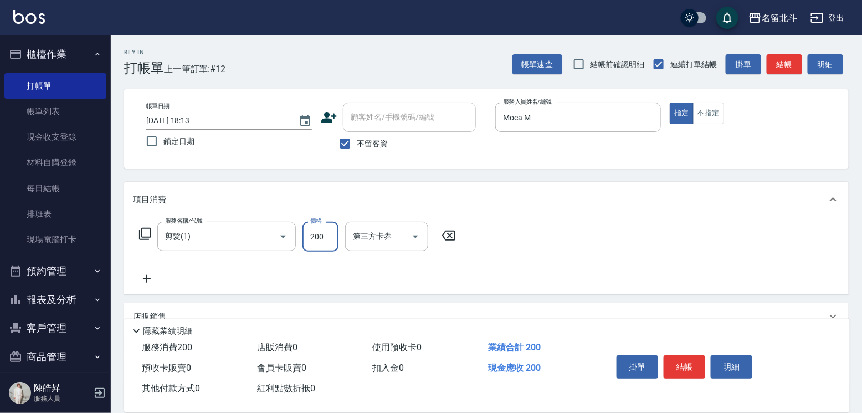
type input "200"
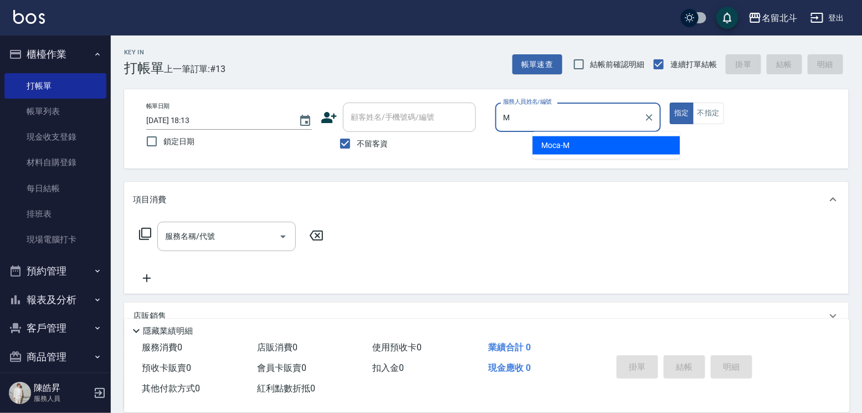
type input "Moca-M"
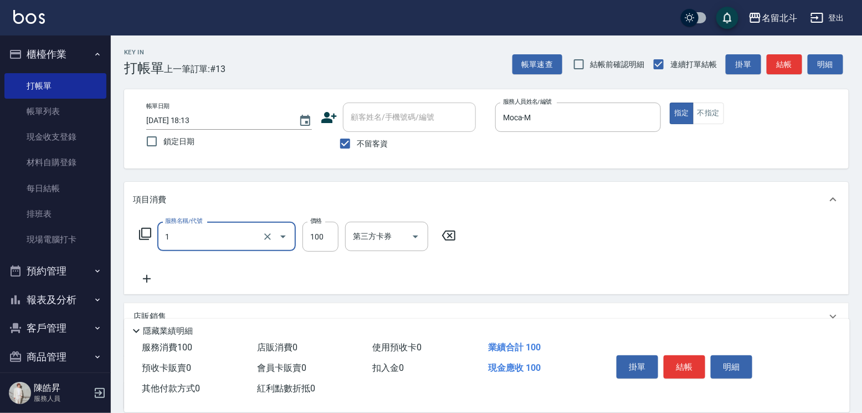
type input "剪髮(1)"
type input "250"
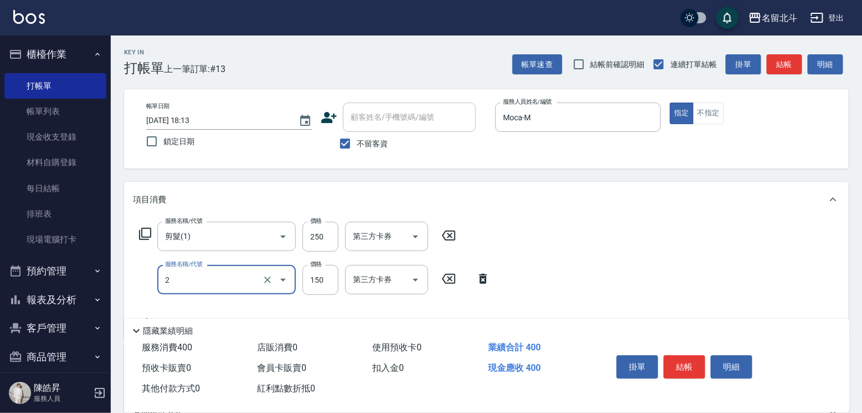
type input "一般洗髮(2)"
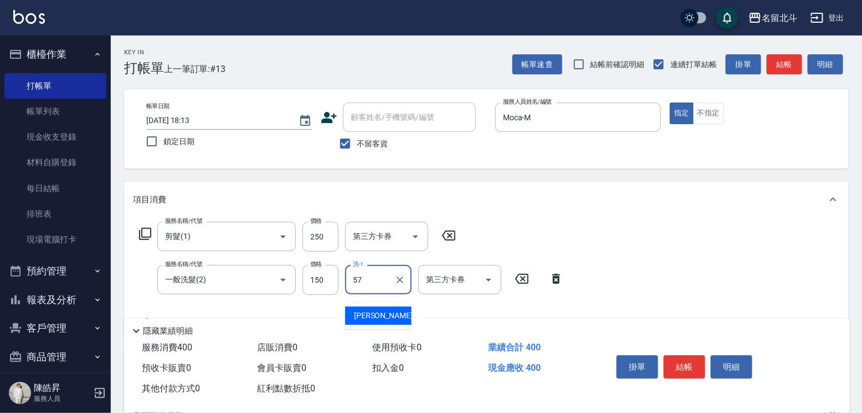
type input "[PERSON_NAME]-57"
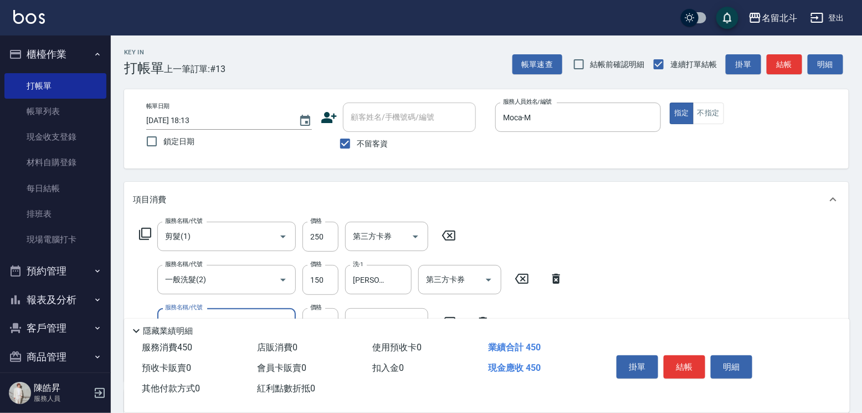
type input "精油(3)"
type input "[PERSON_NAME]-57"
click at [336, 229] on input "250" at bounding box center [321, 237] width 36 height 30
click at [336, 237] on input "250" at bounding box center [321, 237] width 36 height 30
type input "300"
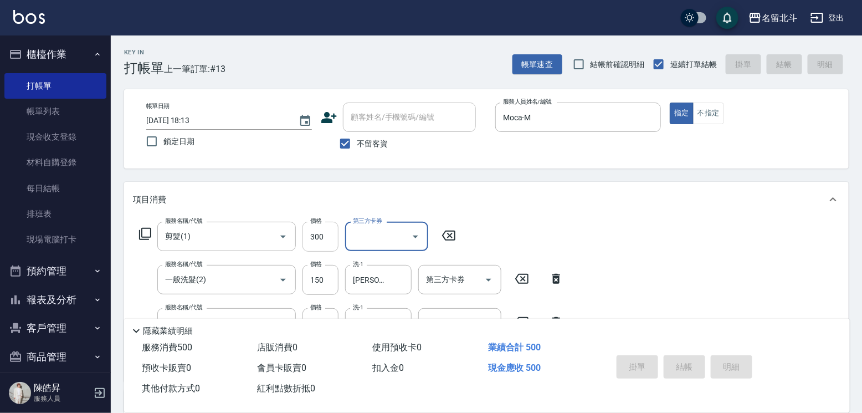
type input "[DATE] 18:14"
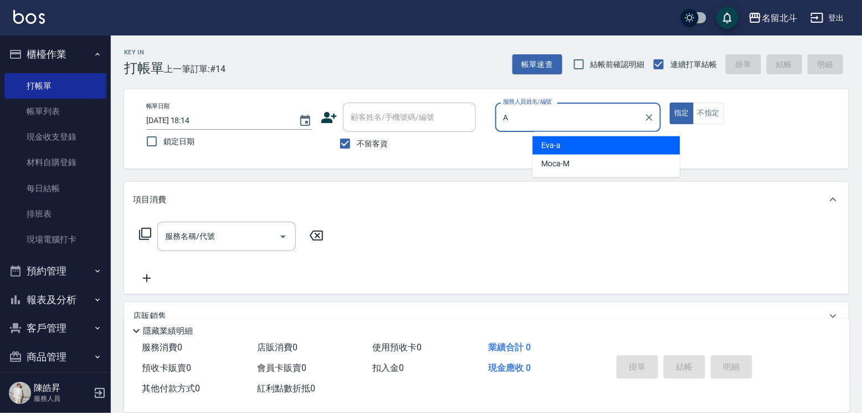
type input "[PERSON_NAME]-a"
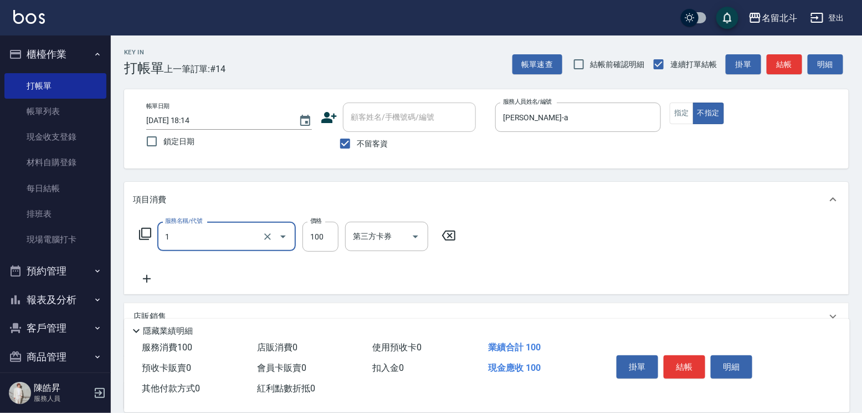
type input "剪髮(1)"
type input "168"
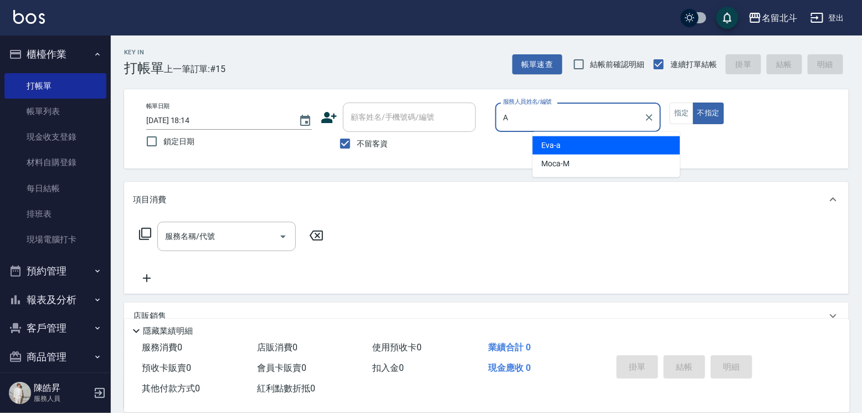
type input "[PERSON_NAME]-a"
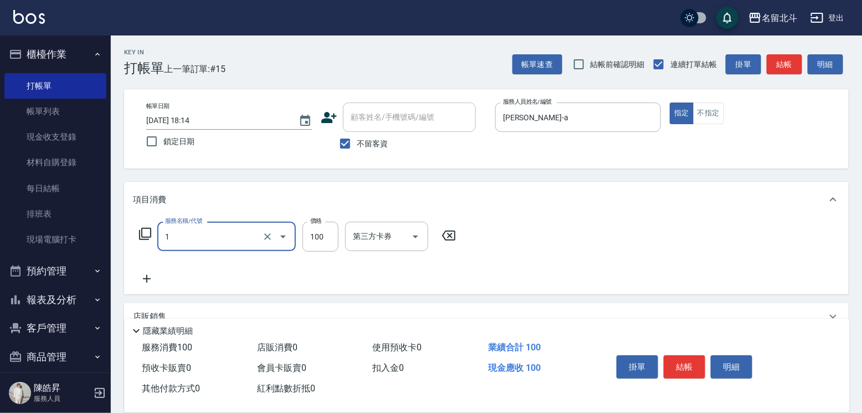
type input "剪髮(1)"
type input "201"
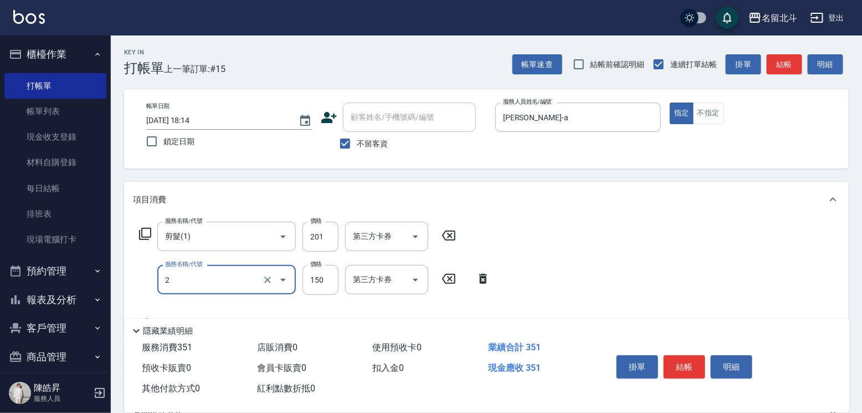
type input "一般洗髮(2)"
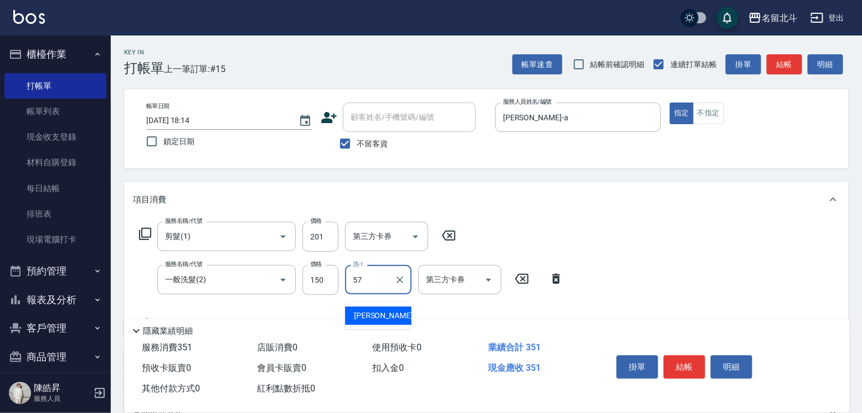
type input "[PERSON_NAME]-57"
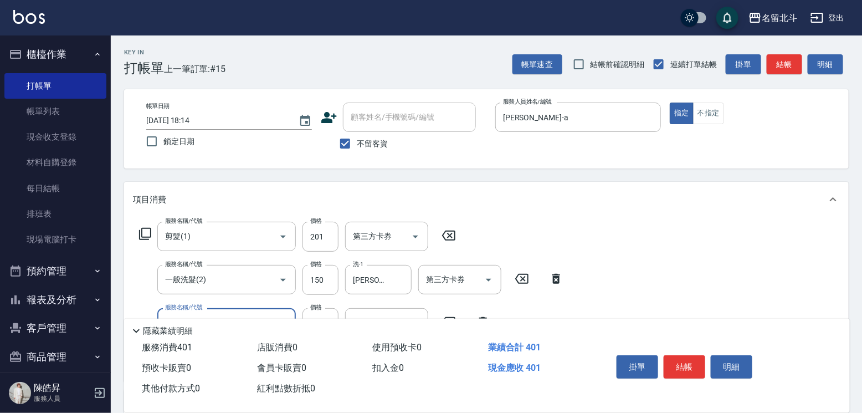
type input "精油(3)"
type input "[PERSON_NAME]-57"
type input "瞬間保養(4)"
type input "[PERSON_NAME]-57"
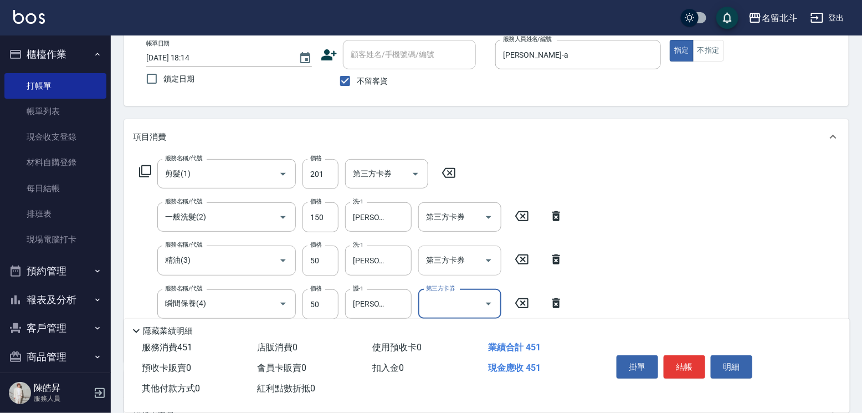
scroll to position [111, 0]
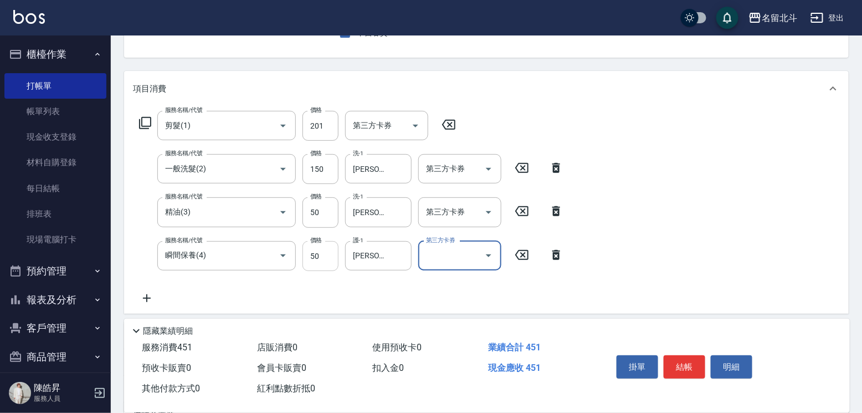
click at [325, 263] on input "50" at bounding box center [321, 256] width 36 height 30
type input "49"
click at [480, 180] on div at bounding box center [488, 168] width 17 height 29
click at [501, 178] on div "第三方卡券" at bounding box center [459, 168] width 83 height 29
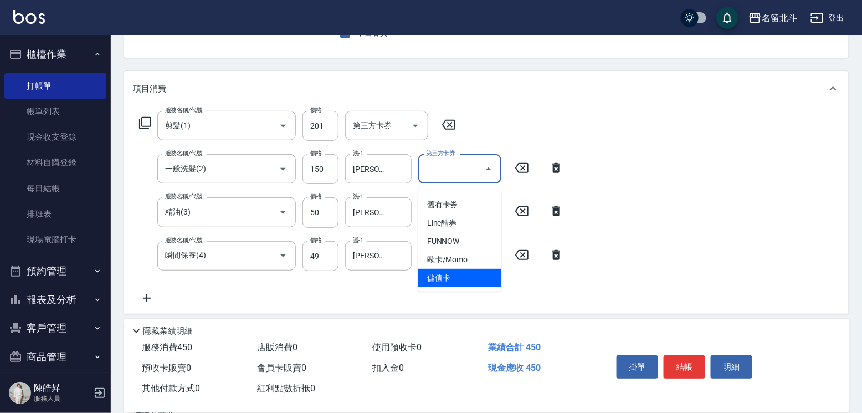
click at [449, 269] on span "儲值卡" at bounding box center [459, 278] width 83 height 18
type input "儲值卡"
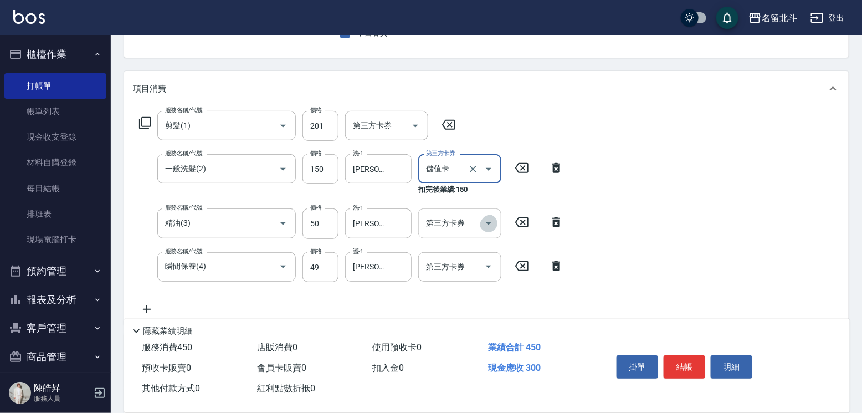
click at [486, 225] on icon "Open" at bounding box center [489, 223] width 6 height 3
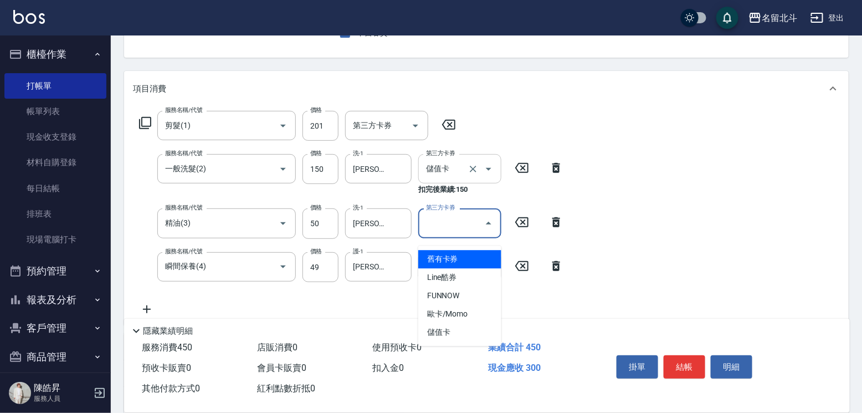
click at [488, 176] on icon "Open" at bounding box center [488, 168] width 13 height 13
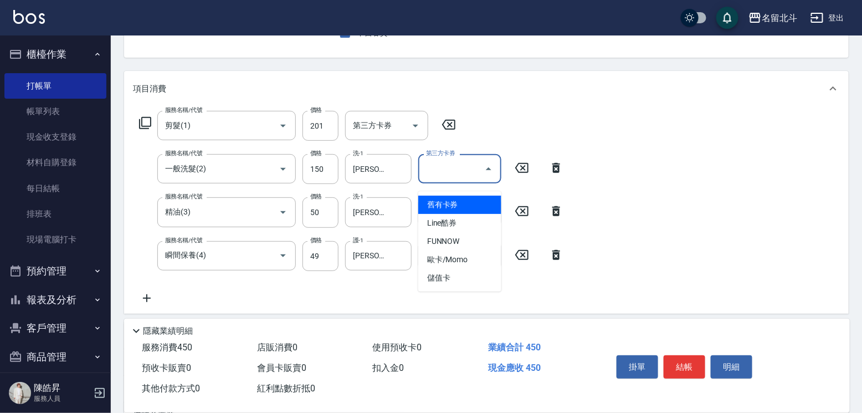
click at [573, 95] on div "項目消費" at bounding box center [480, 89] width 694 height 12
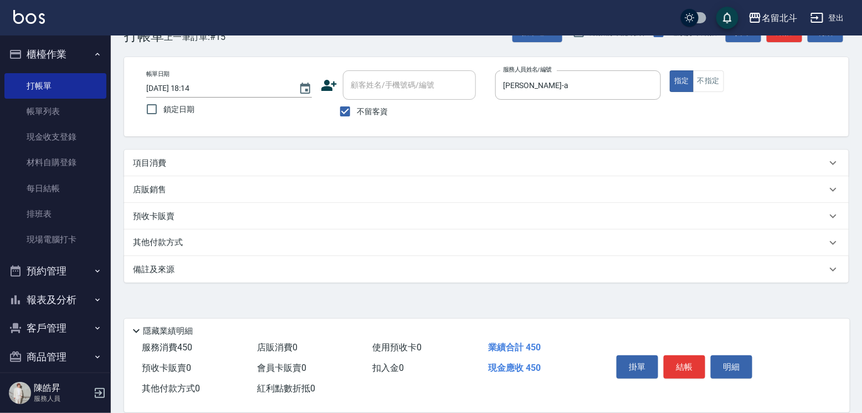
click at [443, 165] on div "項目消費" at bounding box center [480, 163] width 694 height 12
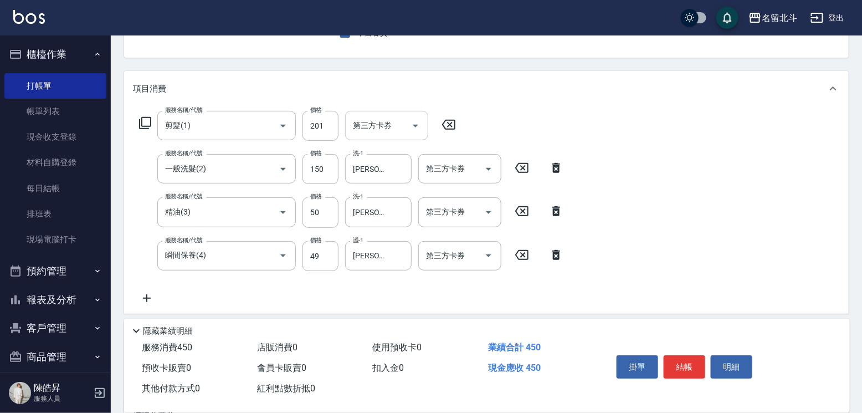
click at [400, 135] on input "第三方卡券" at bounding box center [378, 125] width 57 height 19
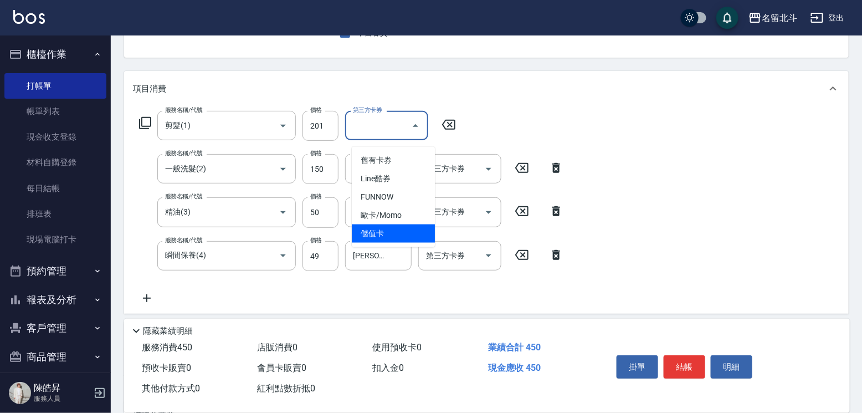
click at [395, 234] on span "儲值卡" at bounding box center [393, 233] width 83 height 18
type input "儲值卡"
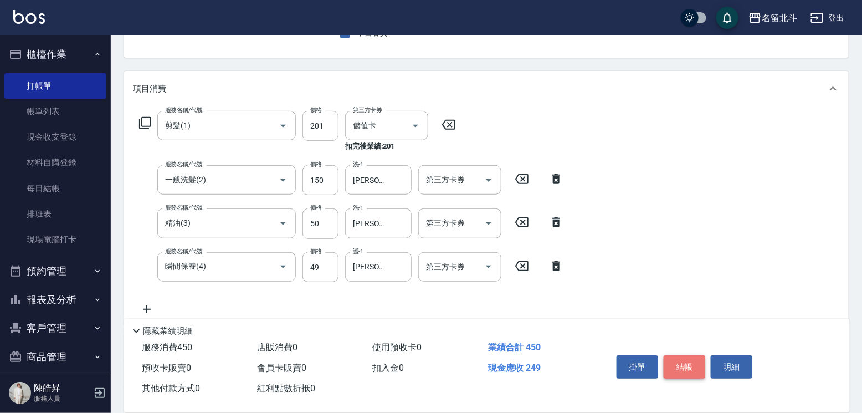
click at [696, 355] on button "結帳" at bounding box center [685, 366] width 42 height 23
type input "[DATE] 18:15"
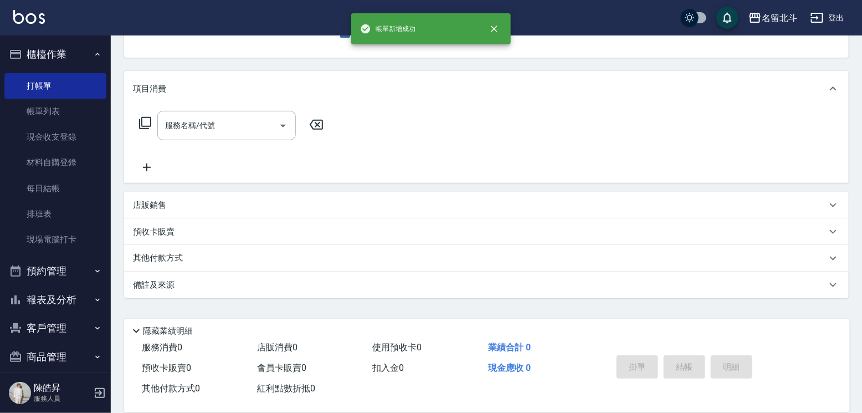
scroll to position [108, 0]
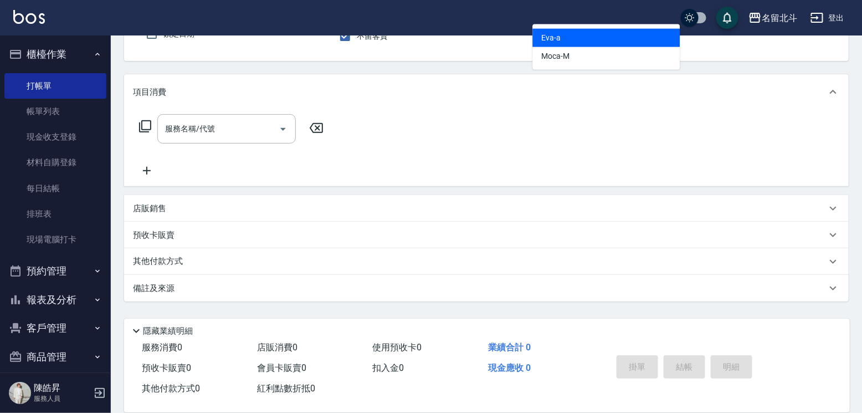
type input "[PERSON_NAME]-a"
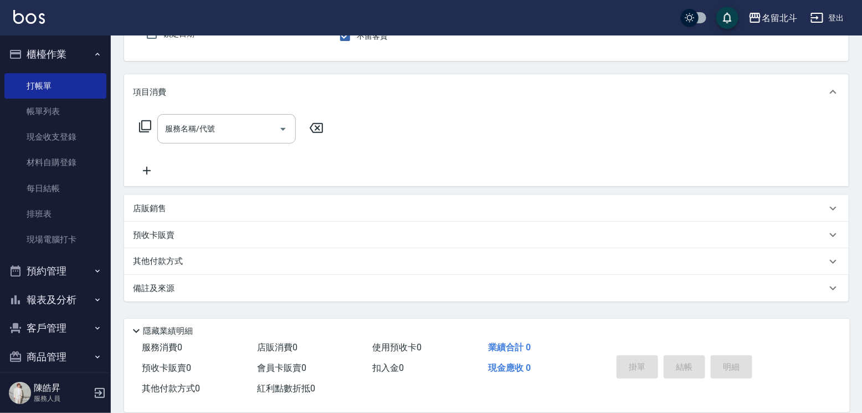
scroll to position [103, 0]
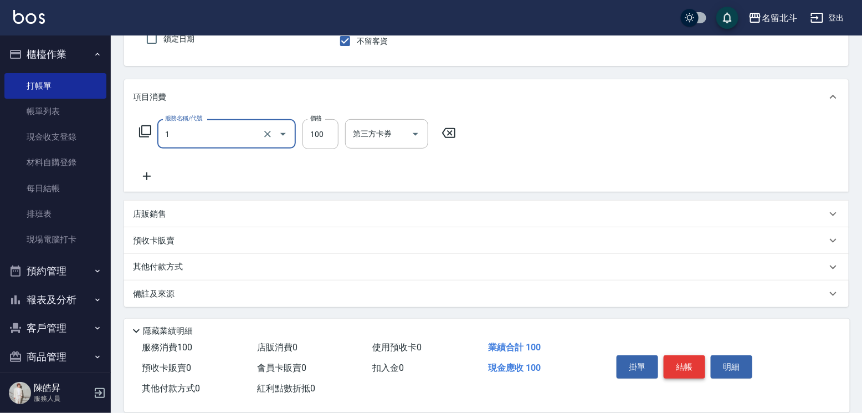
type input "剪髮(1)"
type input "118"
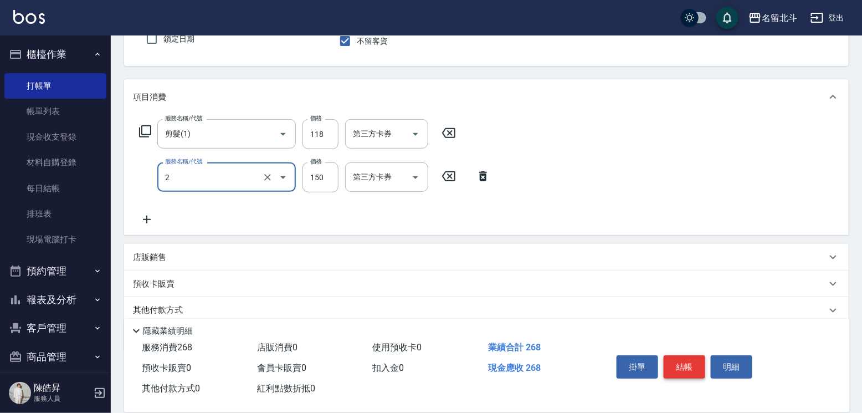
type input "一般洗髮(2)"
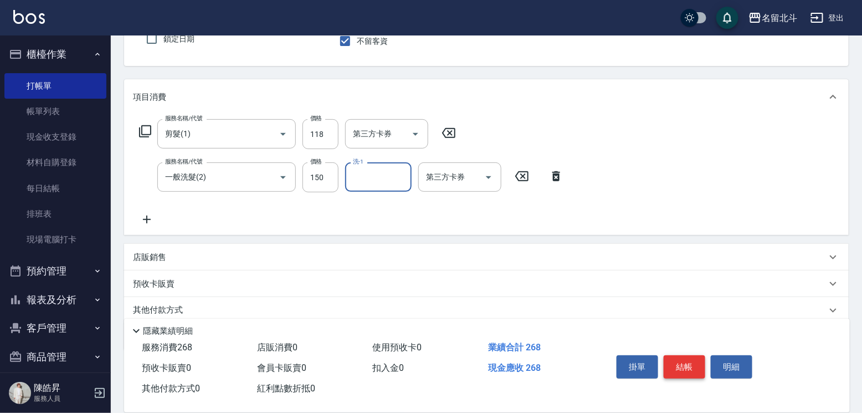
type input "5"
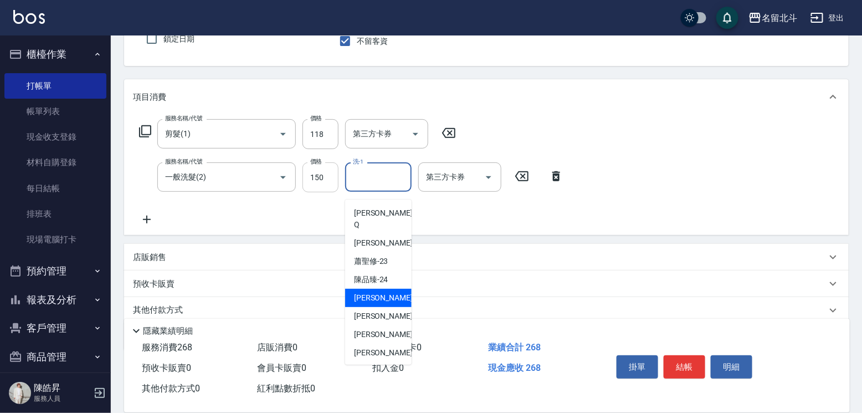
click at [323, 187] on input "150" at bounding box center [321, 177] width 36 height 30
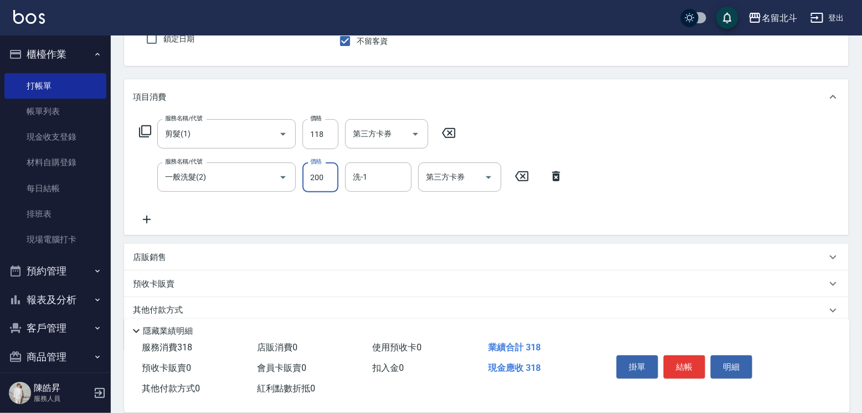
type input "200"
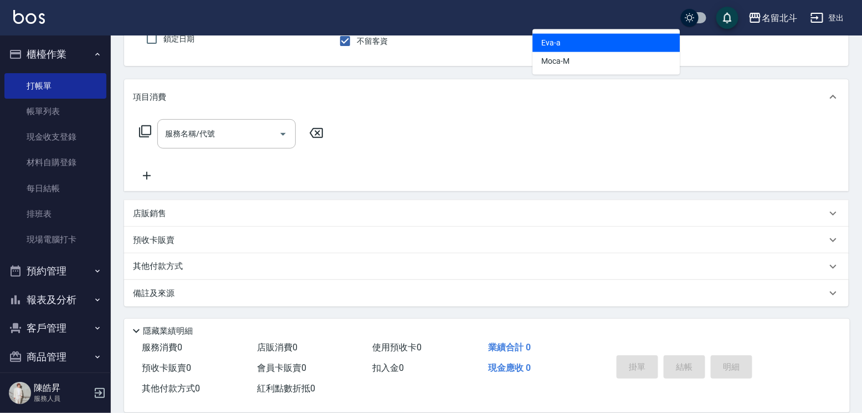
type input "[PERSON_NAME]-a"
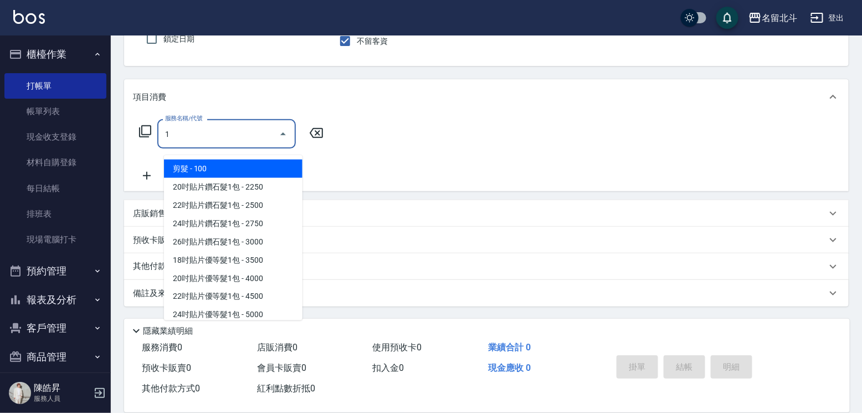
type input "剪髮(1)"
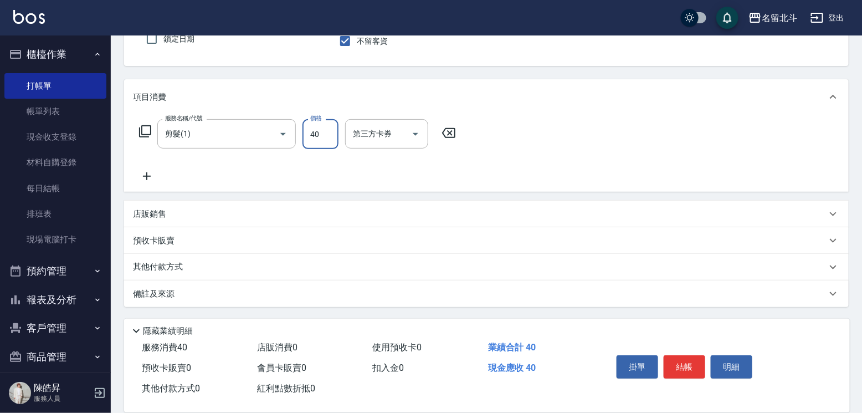
type input "400"
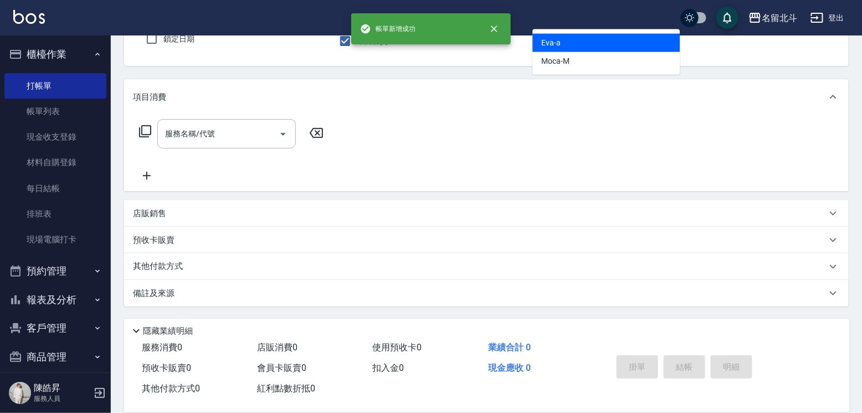
type input "[PERSON_NAME]-a"
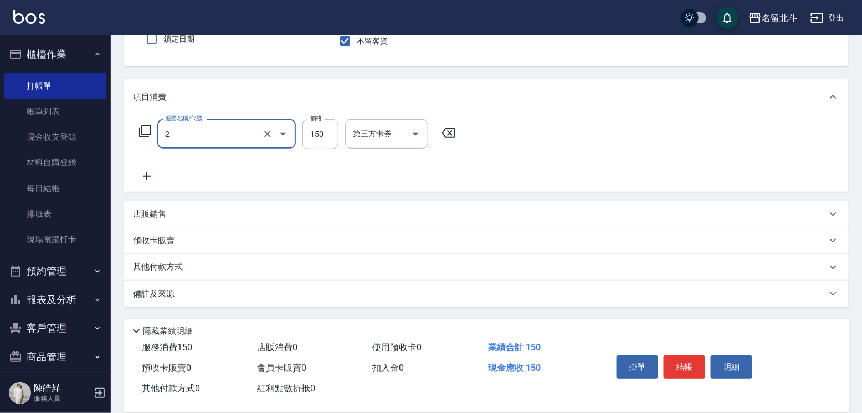
type input "一般洗髮(2)"
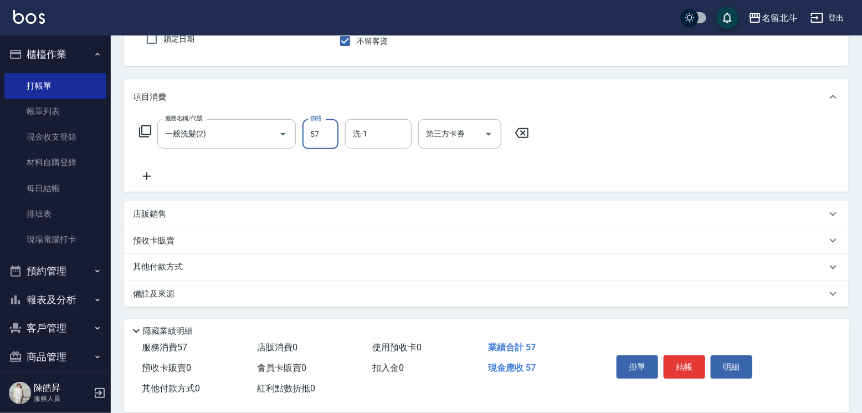
drag, startPoint x: 336, startPoint y: 134, endPoint x: 332, endPoint y: 126, distance: 8.7
click at [335, 134] on input "57" at bounding box center [321, 134] width 36 height 30
type input "150"
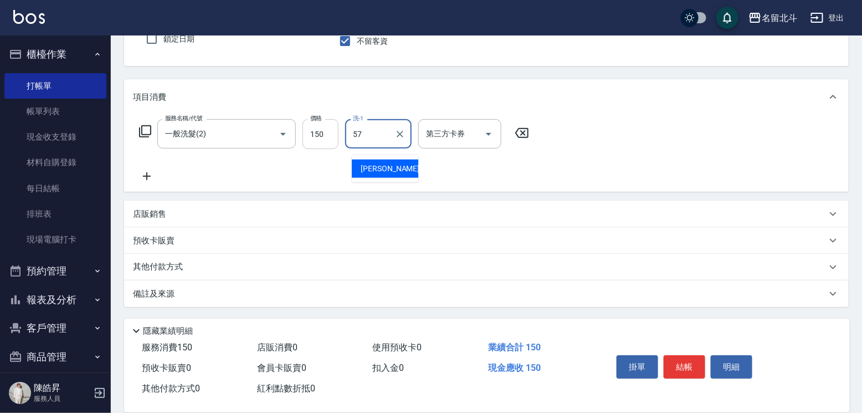
type input "[PERSON_NAME]-57"
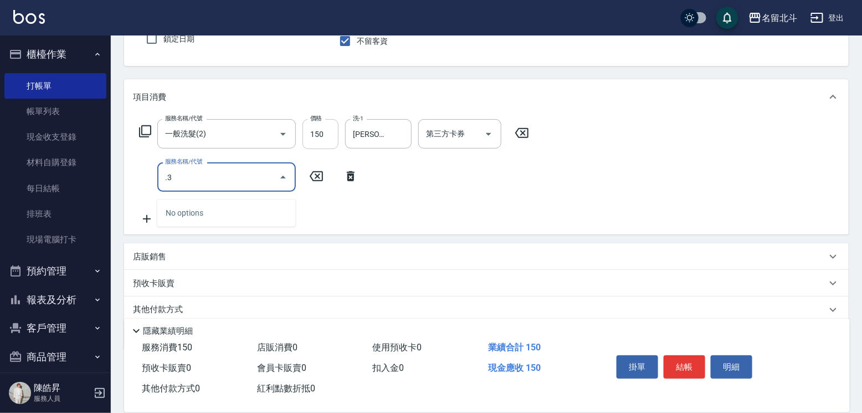
type input "."
type input "精油(3)"
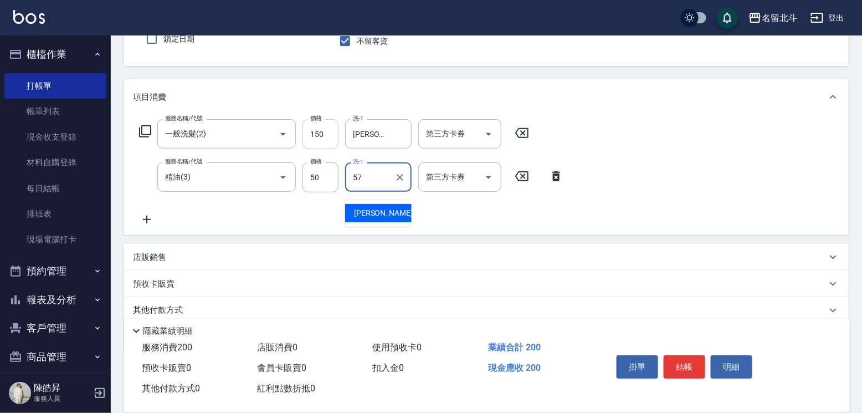
type input "[PERSON_NAME]-57"
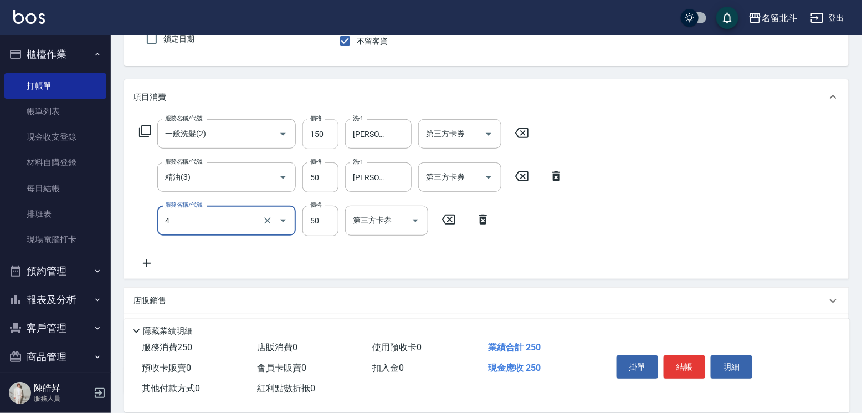
type input "瞬間保養(4)"
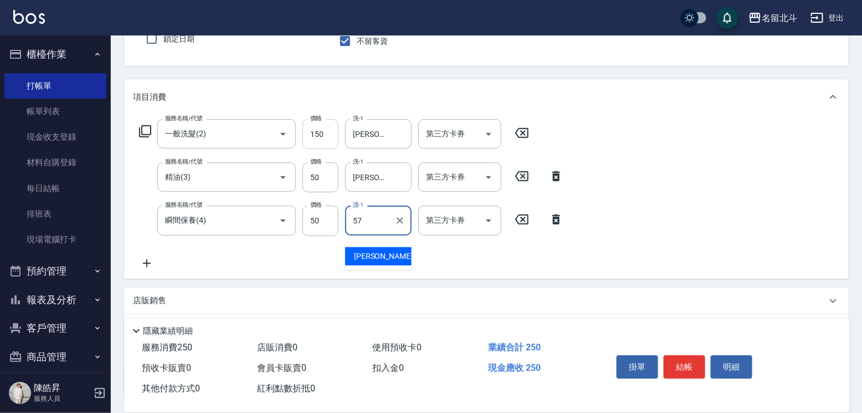
type input "[PERSON_NAME]-57"
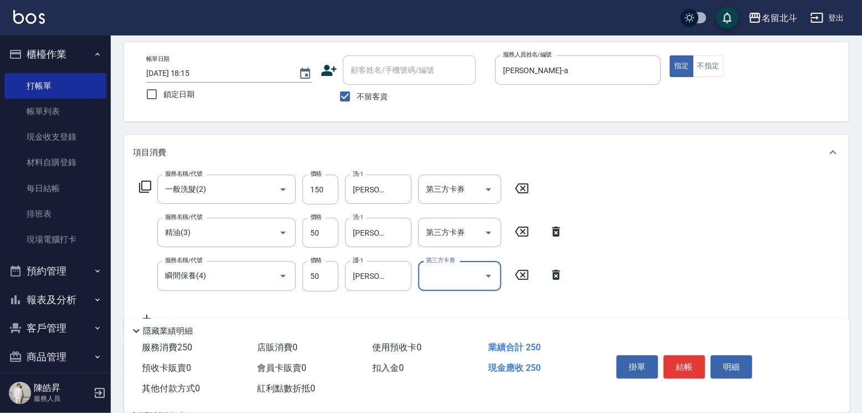
scroll to position [0, 0]
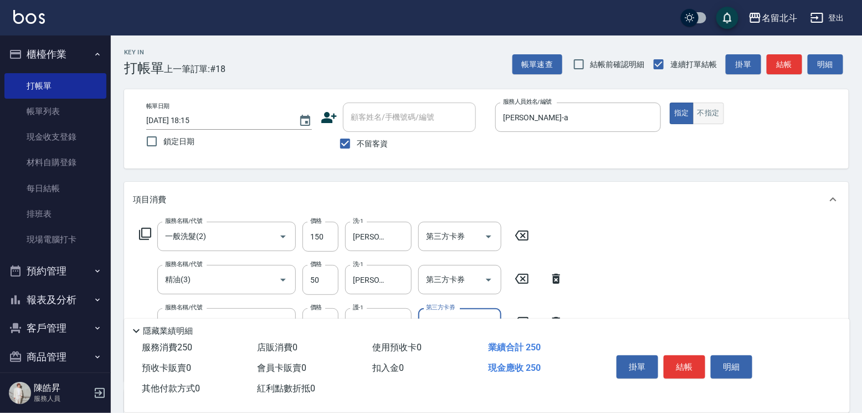
click at [724, 124] on button "不指定" at bounding box center [708, 114] width 31 height 22
click at [706, 355] on button "結帳" at bounding box center [685, 366] width 42 height 23
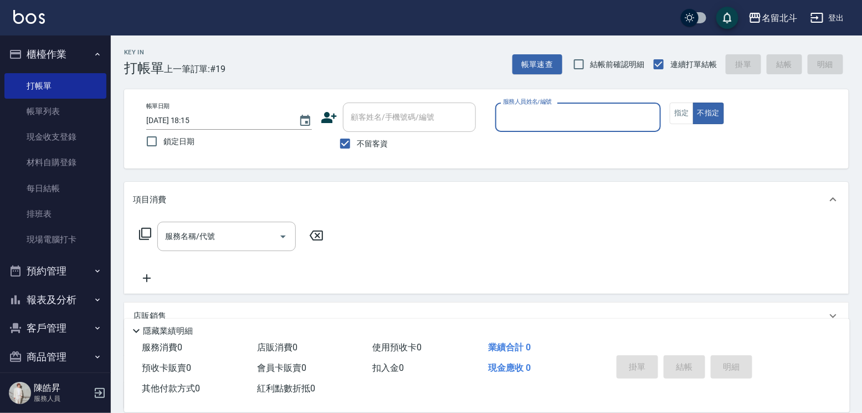
click at [68, 299] on button "報表及分析" at bounding box center [55, 299] width 102 height 29
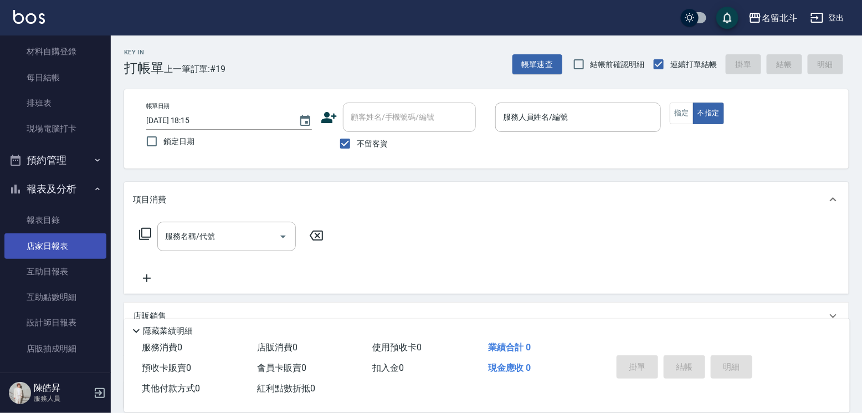
scroll to position [166, 0]
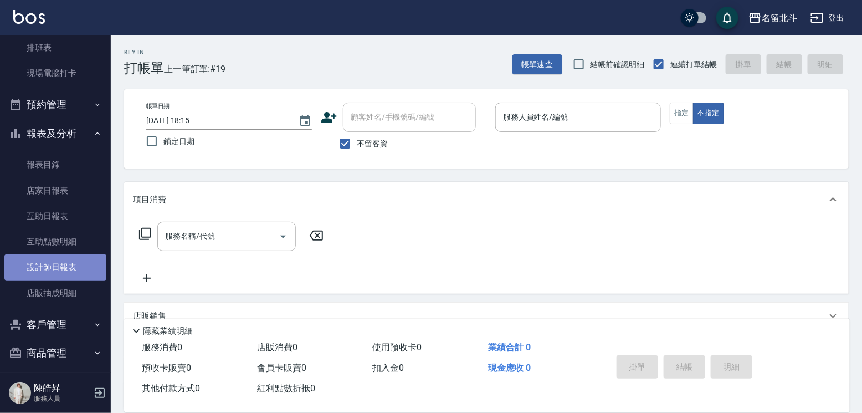
click at [60, 272] on link "設計師日報表" at bounding box center [55, 266] width 102 height 25
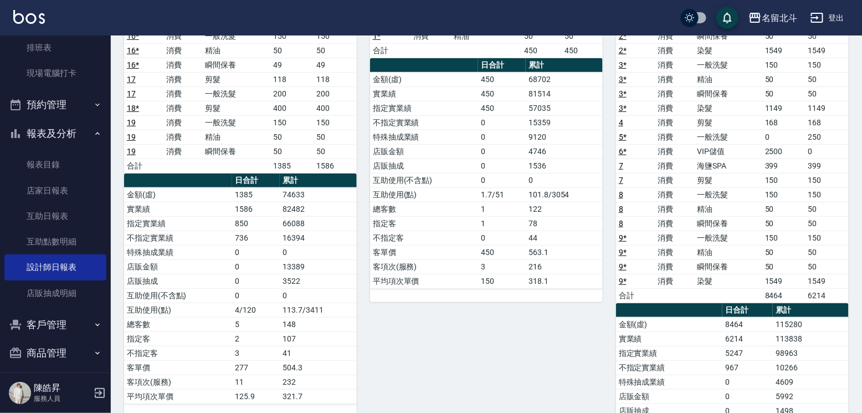
scroll to position [111, 0]
